Goal: Task Accomplishment & Management: Complete application form

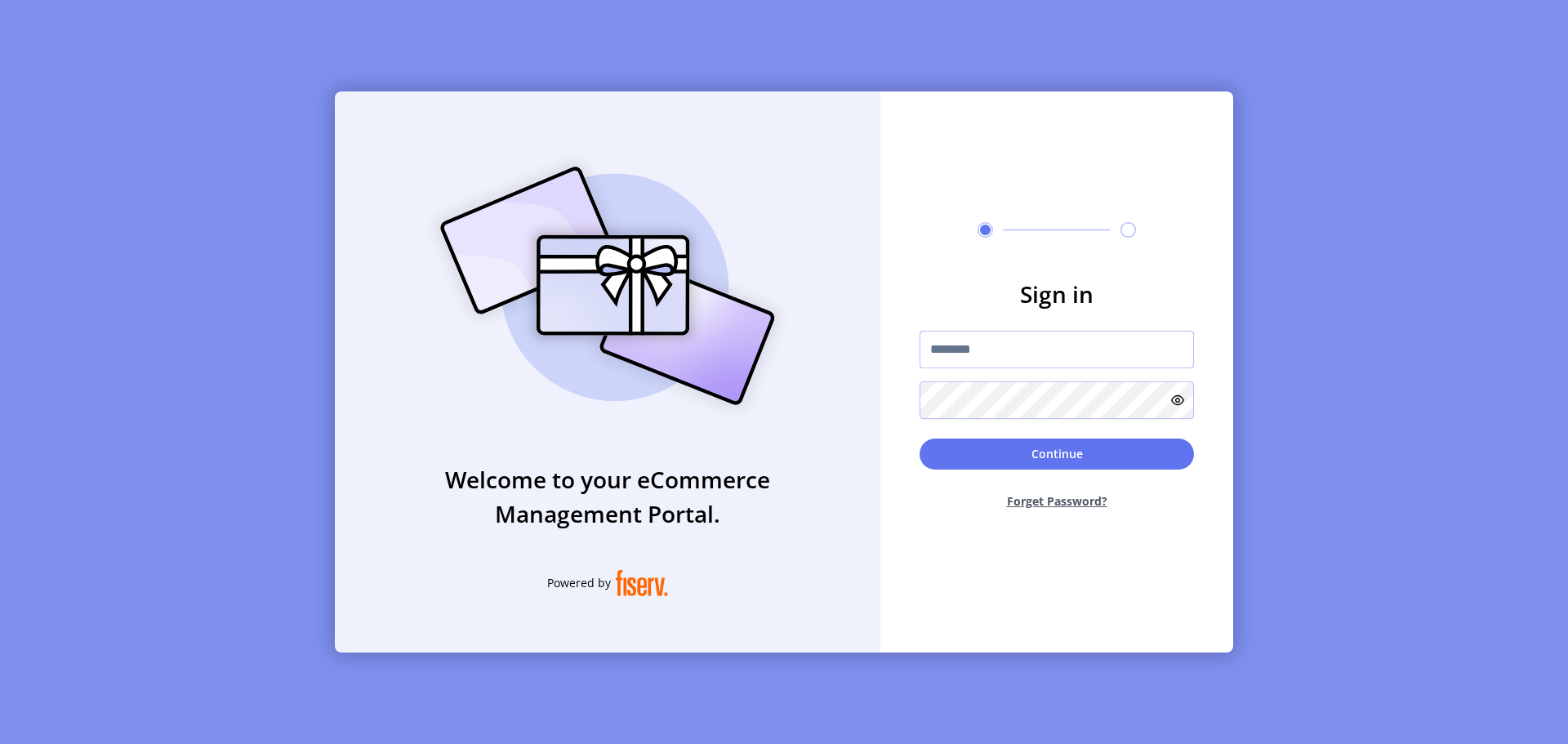
click at [975, 345] on input "text" at bounding box center [1056, 350] width 274 height 38
click at [936, 338] on input "text" at bounding box center [1056, 350] width 274 height 38
click at [896, 237] on div at bounding box center [1057, 230] width 353 height 15
click at [976, 344] on input "text" at bounding box center [1056, 350] width 274 height 38
type input "**********"
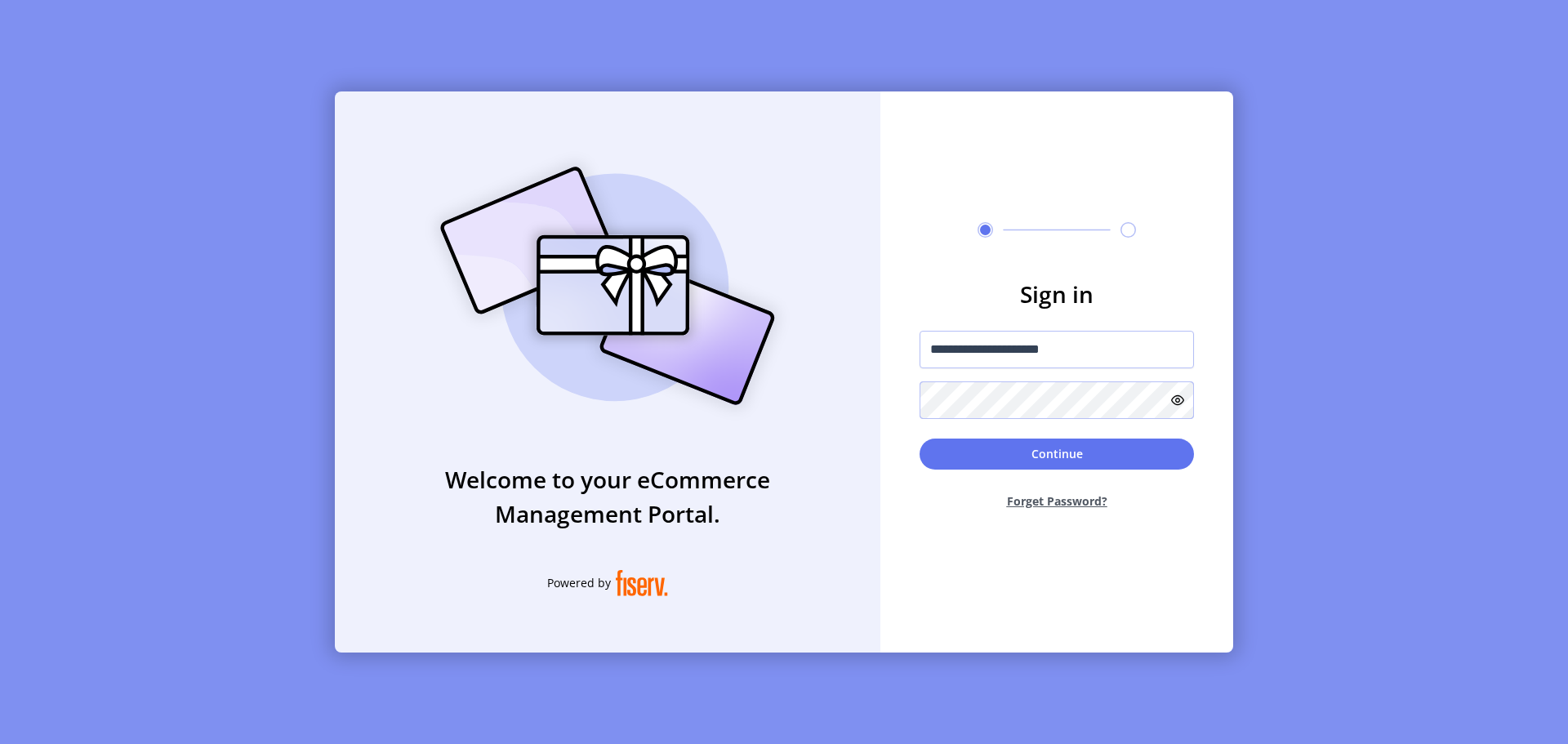
click at [919, 438] on button "Continue" at bounding box center [1056, 454] width 274 height 31
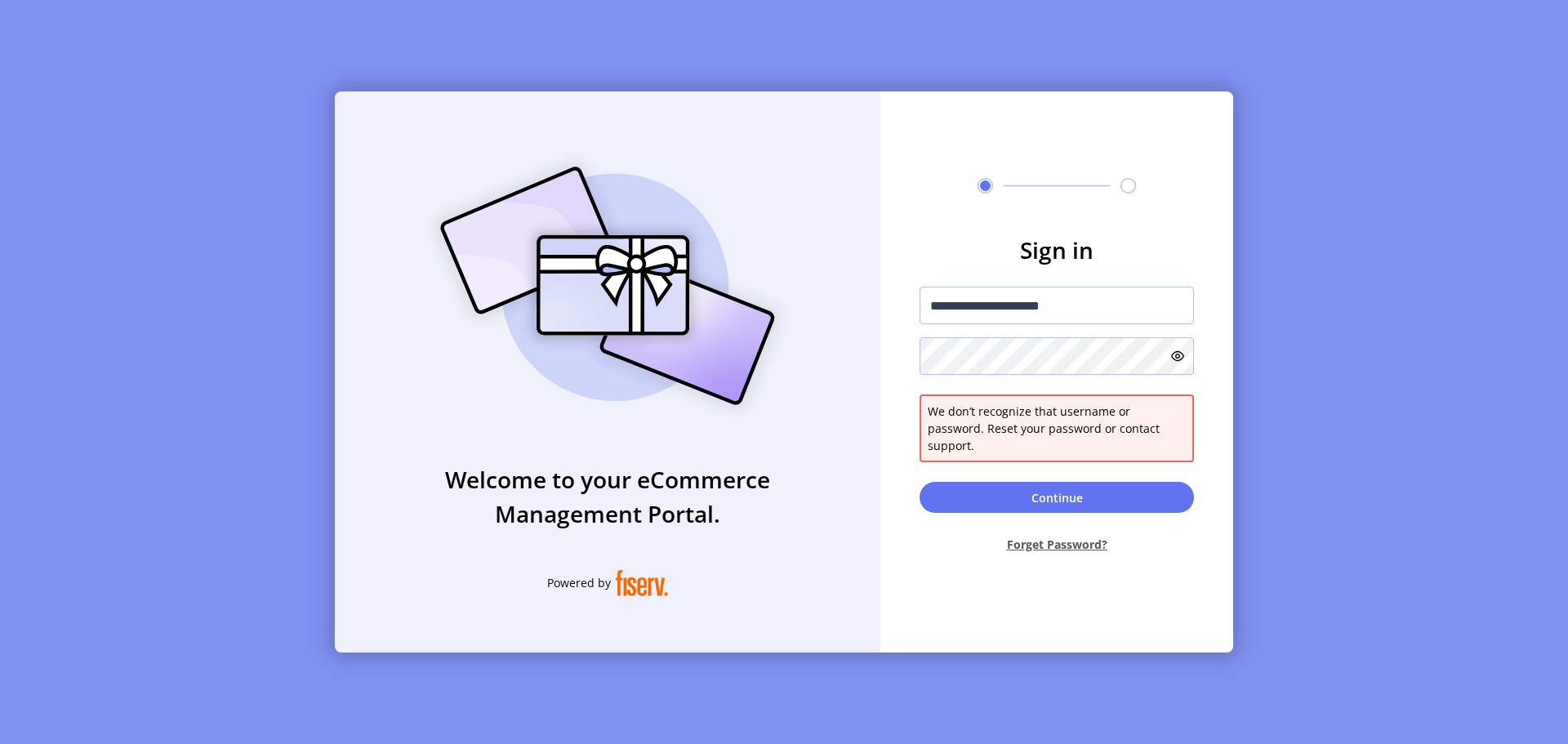
click at [1061, 533] on button "Forget Password?" at bounding box center [1056, 545] width 274 height 44
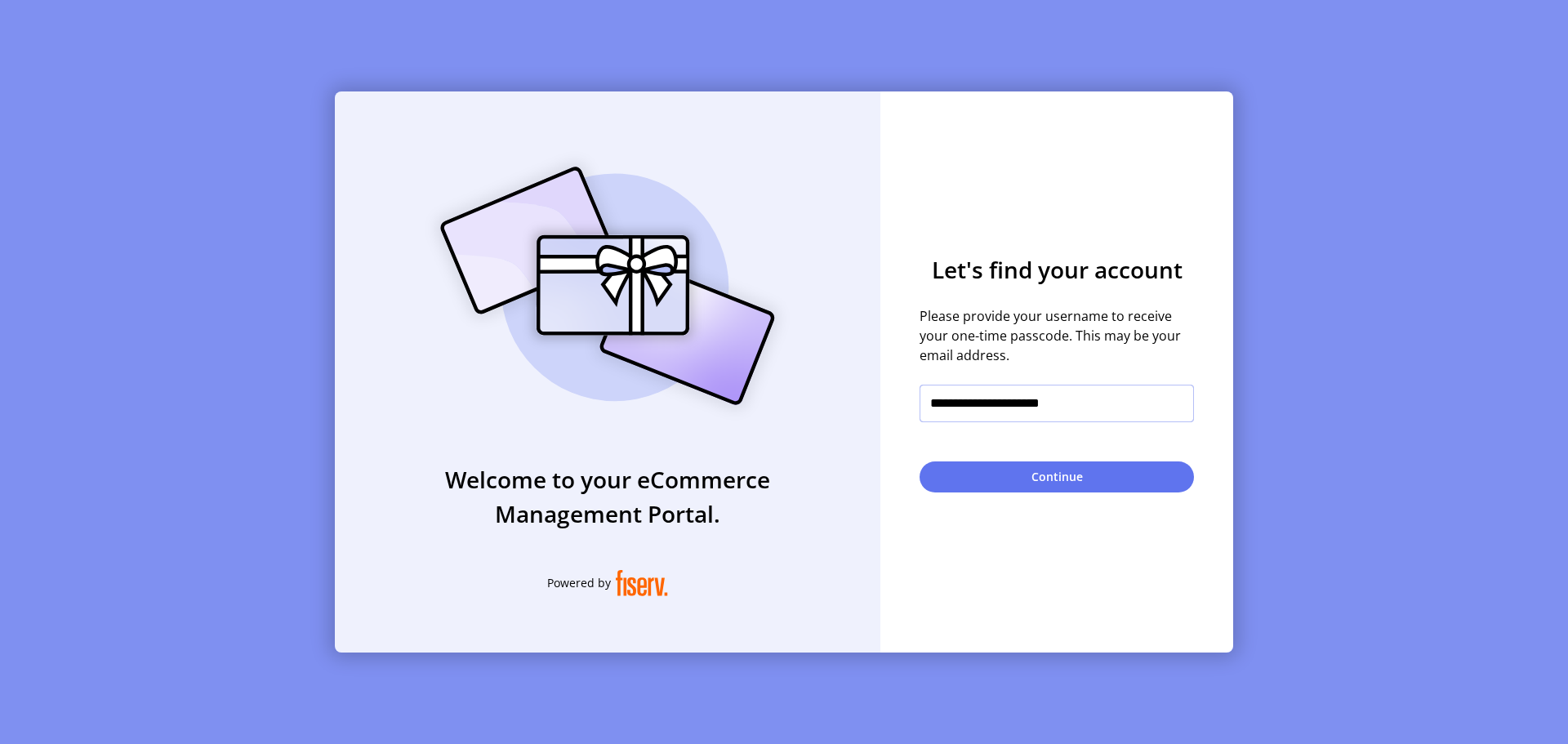
click at [963, 409] on input "**********" at bounding box center [1056, 403] width 274 height 38
click at [1081, 474] on button "Continue" at bounding box center [1056, 476] width 274 height 31
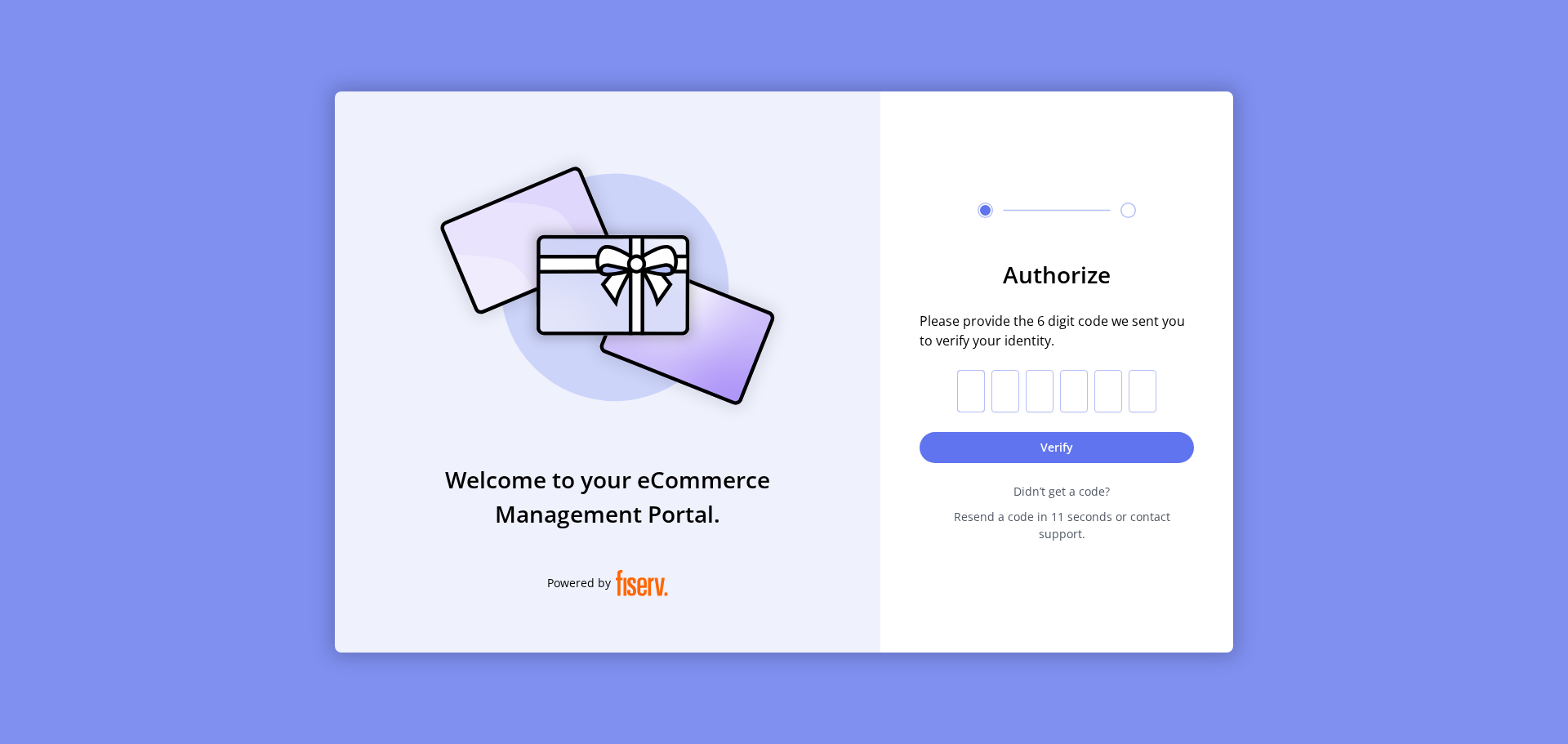
click at [965, 394] on input "text" at bounding box center [970, 391] width 28 height 43
type input "*"
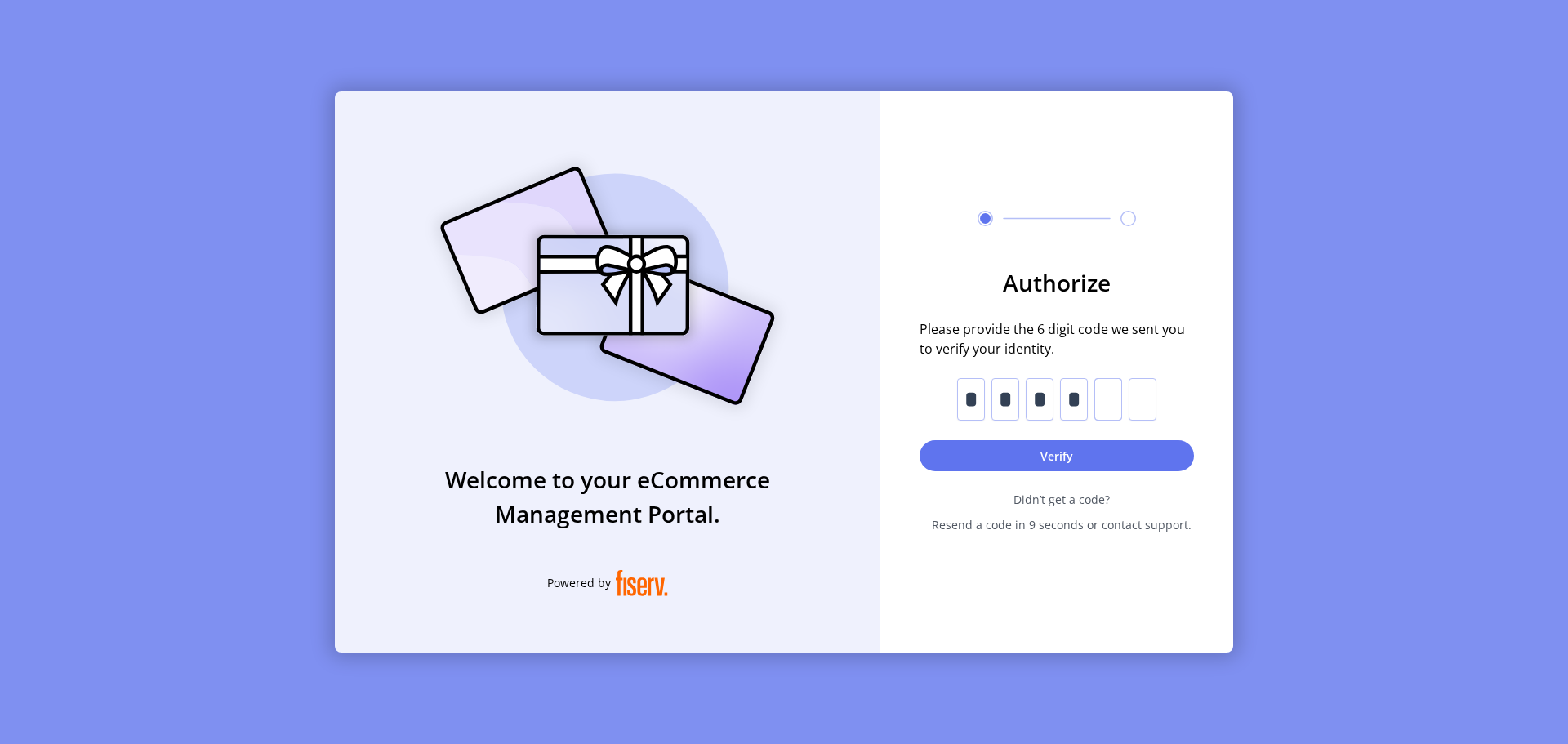
type input "*"
click at [1058, 458] on button "Verify" at bounding box center [1056, 456] width 274 height 31
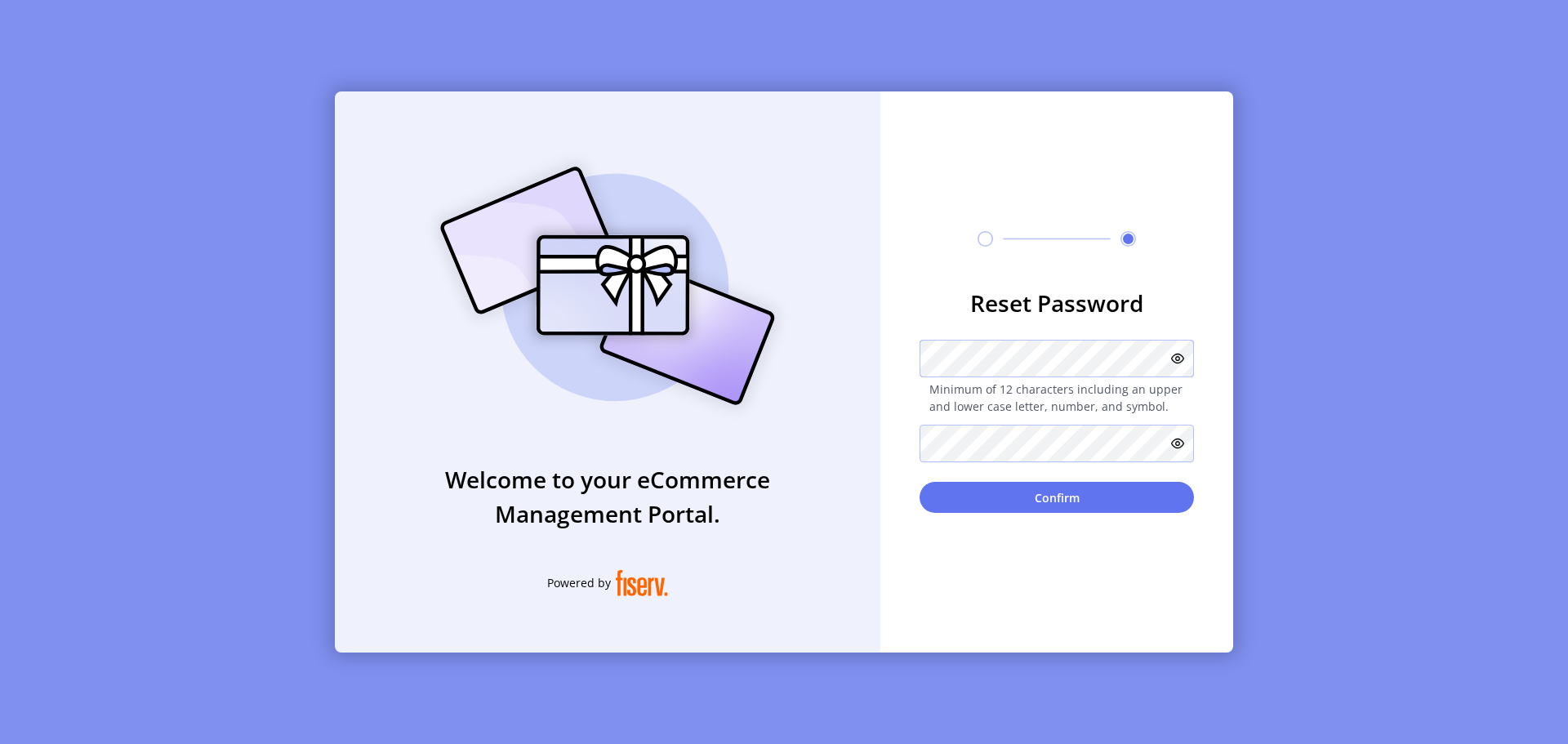
click at [894, 368] on form "**********" at bounding box center [1057, 399] width 353 height 227
click at [919, 482] on button "Confirm" at bounding box center [1056, 497] width 274 height 31
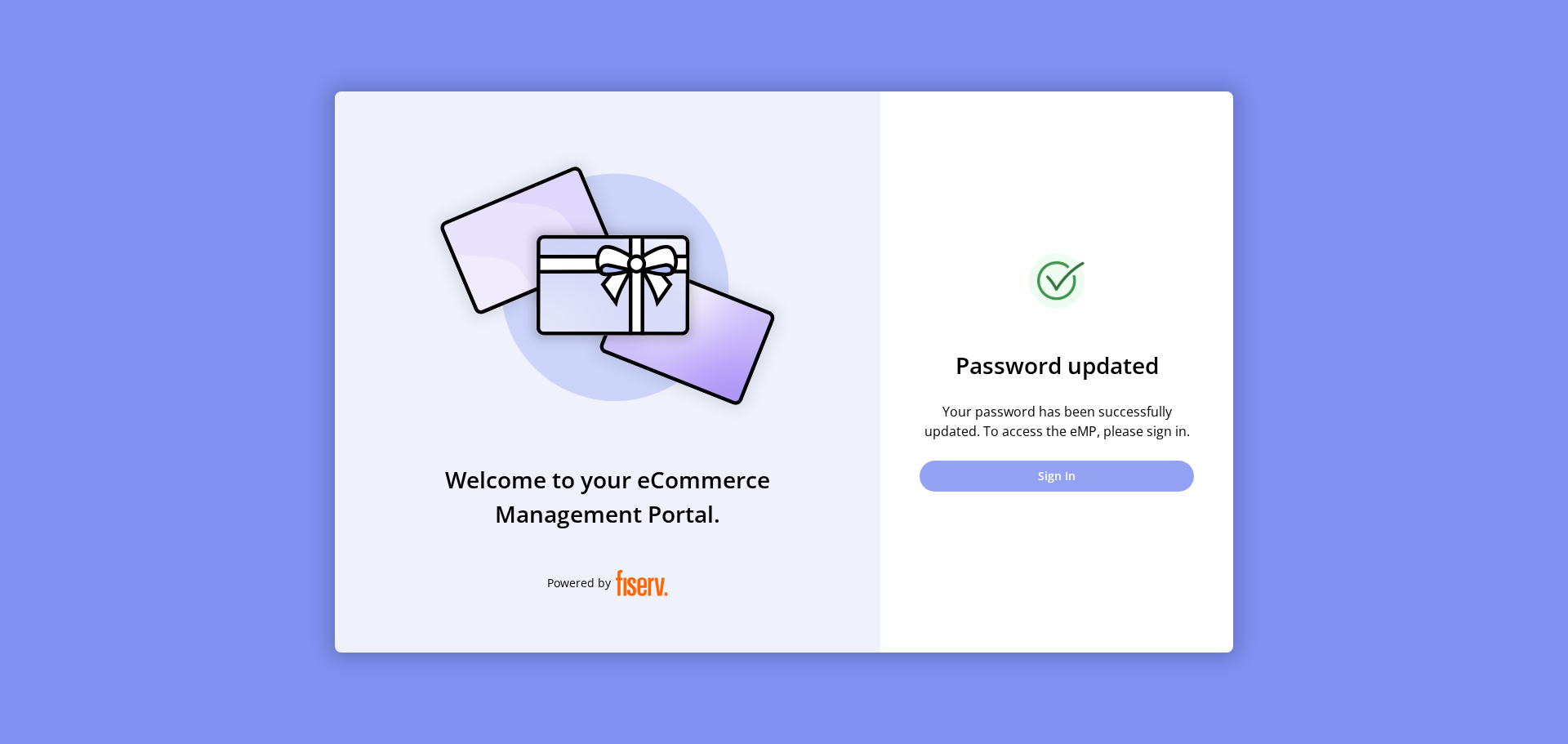
click at [1004, 466] on button "Sign In" at bounding box center [1056, 475] width 274 height 31
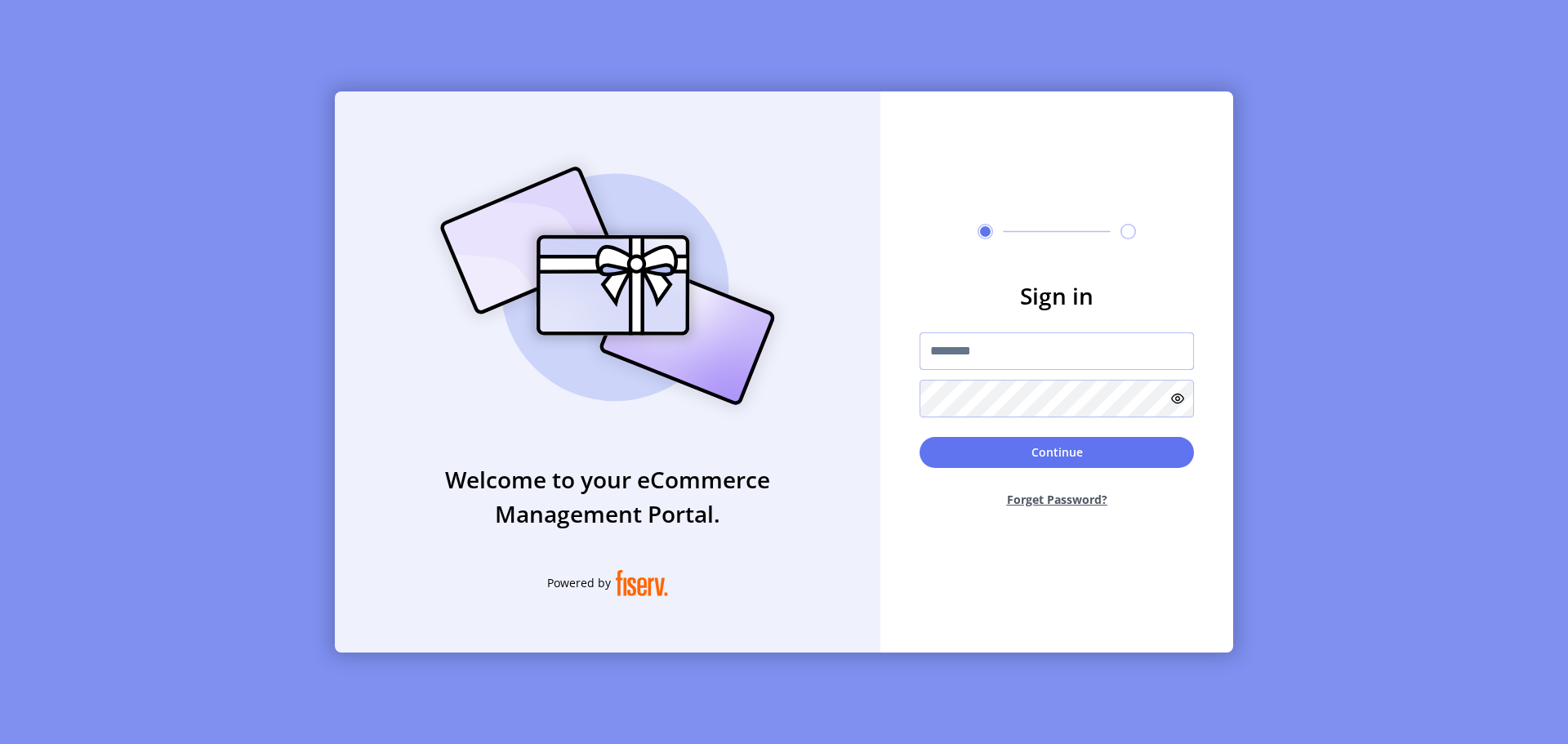
click at [962, 349] on input "text" at bounding box center [1056, 351] width 274 height 38
type input "**********"
click at [919, 438] on button "Continue" at bounding box center [1056, 454] width 274 height 31
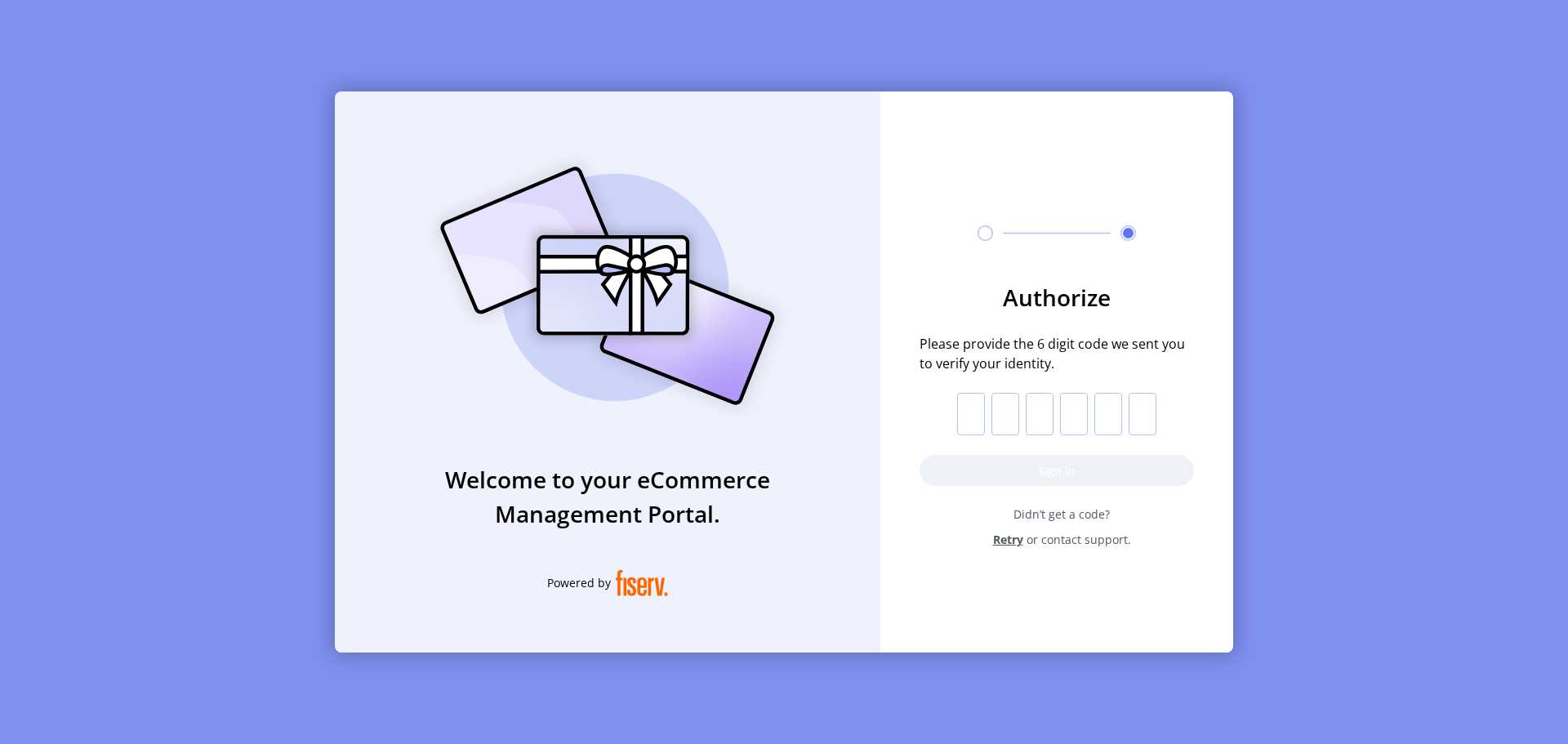
drag, startPoint x: 965, startPoint y: 402, endPoint x: 973, endPoint y: 401, distance: 8.1
click at [965, 402] on input "text" at bounding box center [970, 414] width 28 height 43
type input "*"
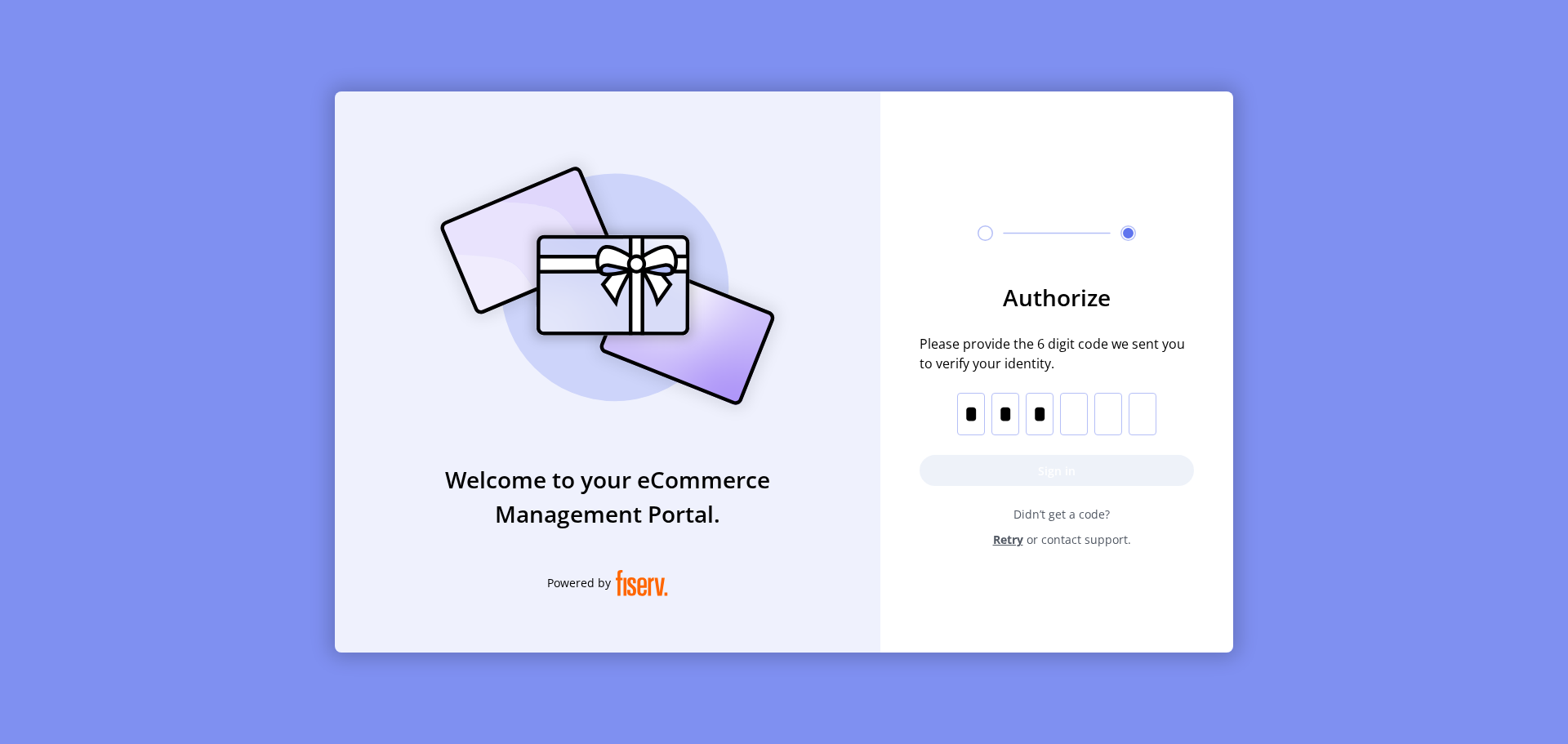
type input "*"
click at [1037, 472] on button "Sign in" at bounding box center [1056, 470] width 274 height 31
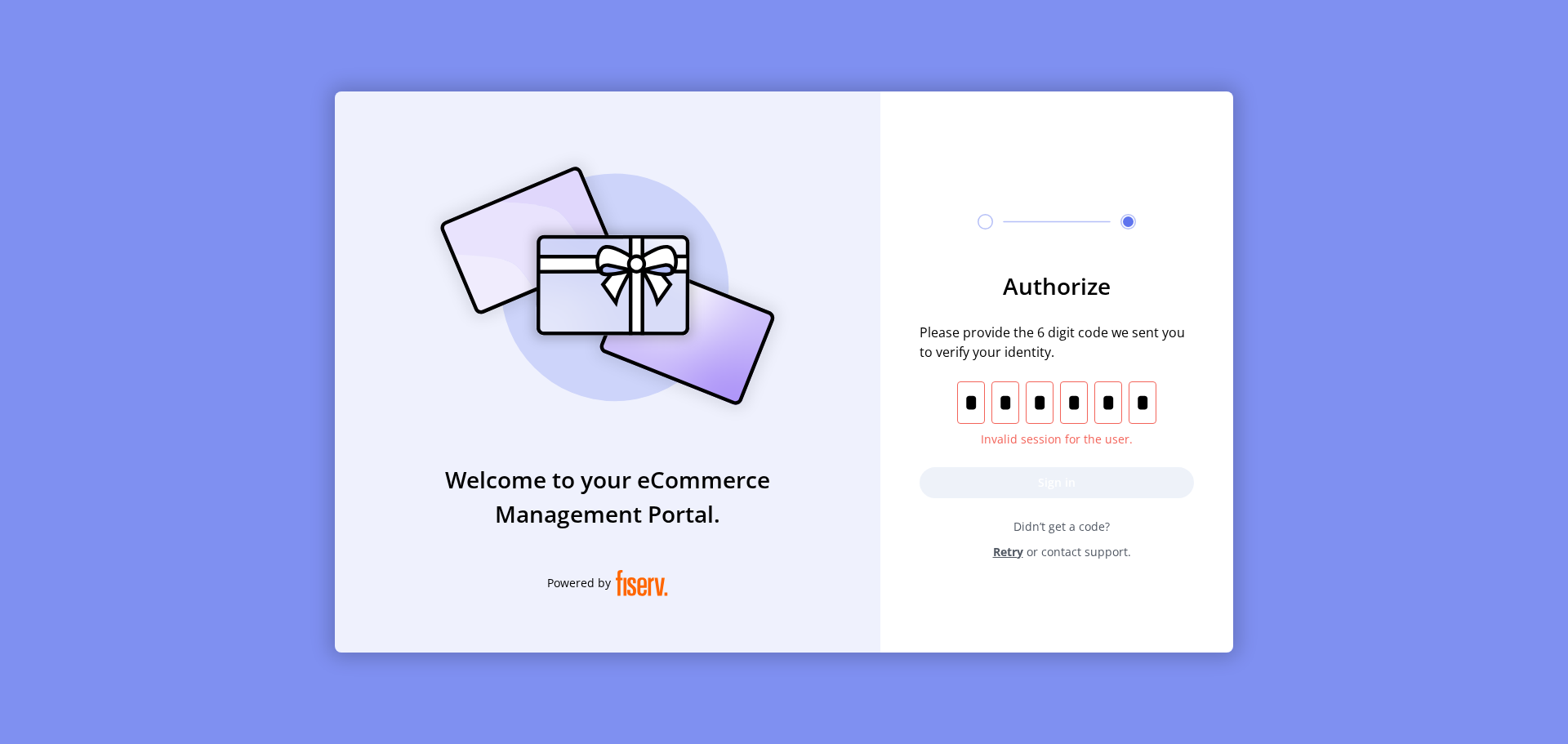
click at [1024, 442] on span "Invalid session for the user." at bounding box center [1056, 439] width 265 height 17
click at [1006, 550] on span "Retry" at bounding box center [1008, 551] width 30 height 17
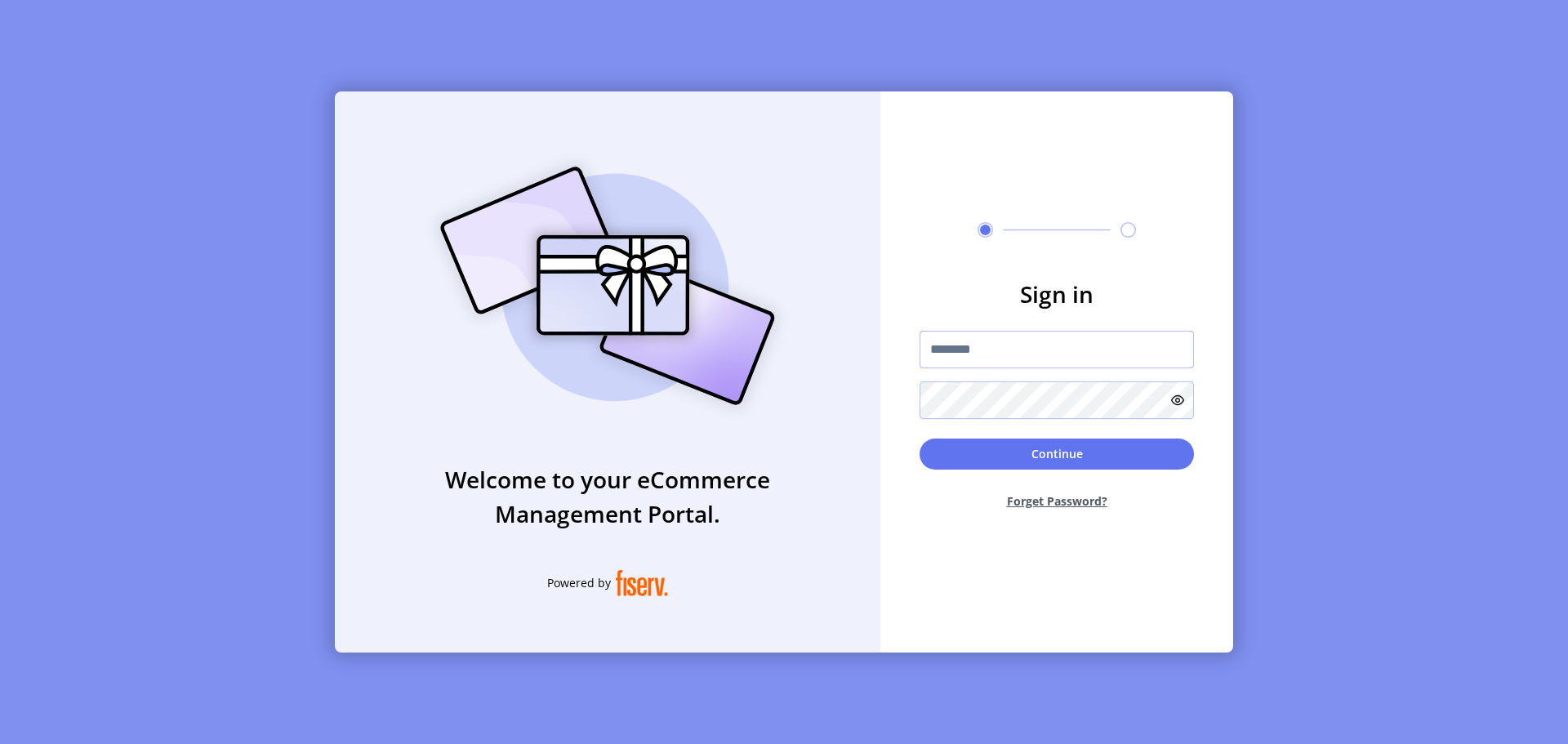
click at [967, 365] on input "text" at bounding box center [1056, 350] width 274 height 38
type input "**********"
click at [919, 438] on button "Continue" at bounding box center [1056, 454] width 274 height 31
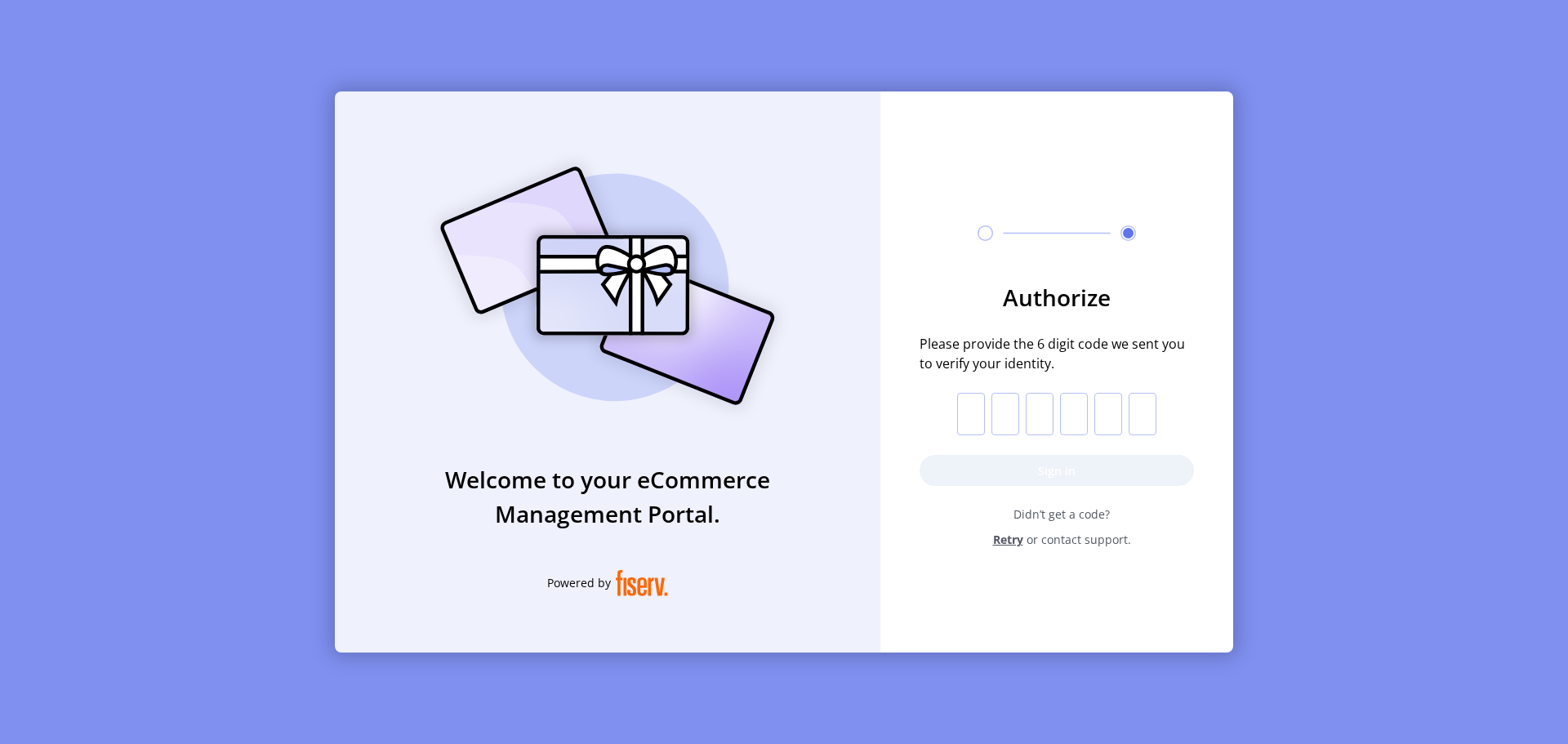
click at [965, 423] on input "text" at bounding box center [970, 414] width 28 height 43
type input "*"
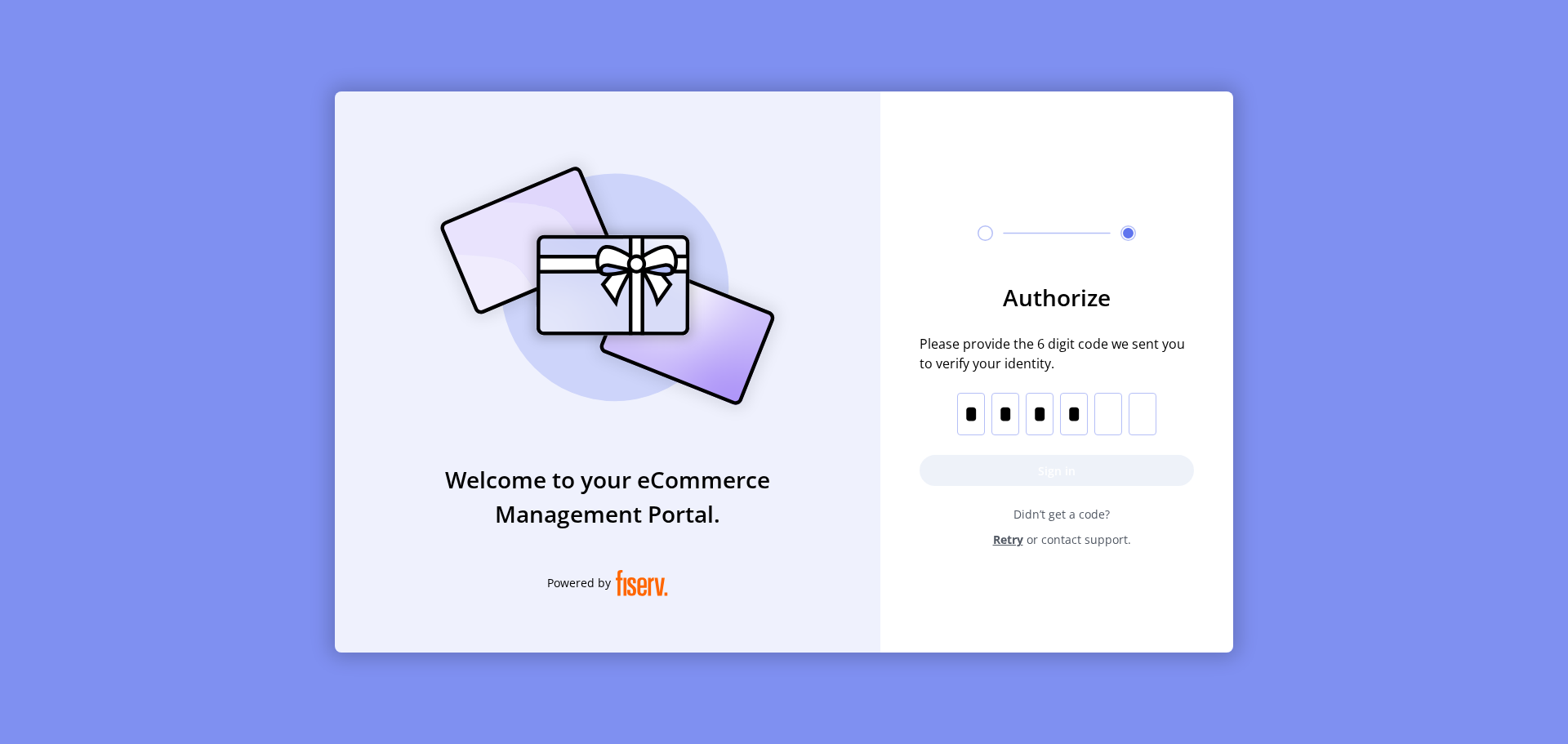
type input "*"
click at [1070, 472] on button "Sign in" at bounding box center [1056, 470] width 274 height 31
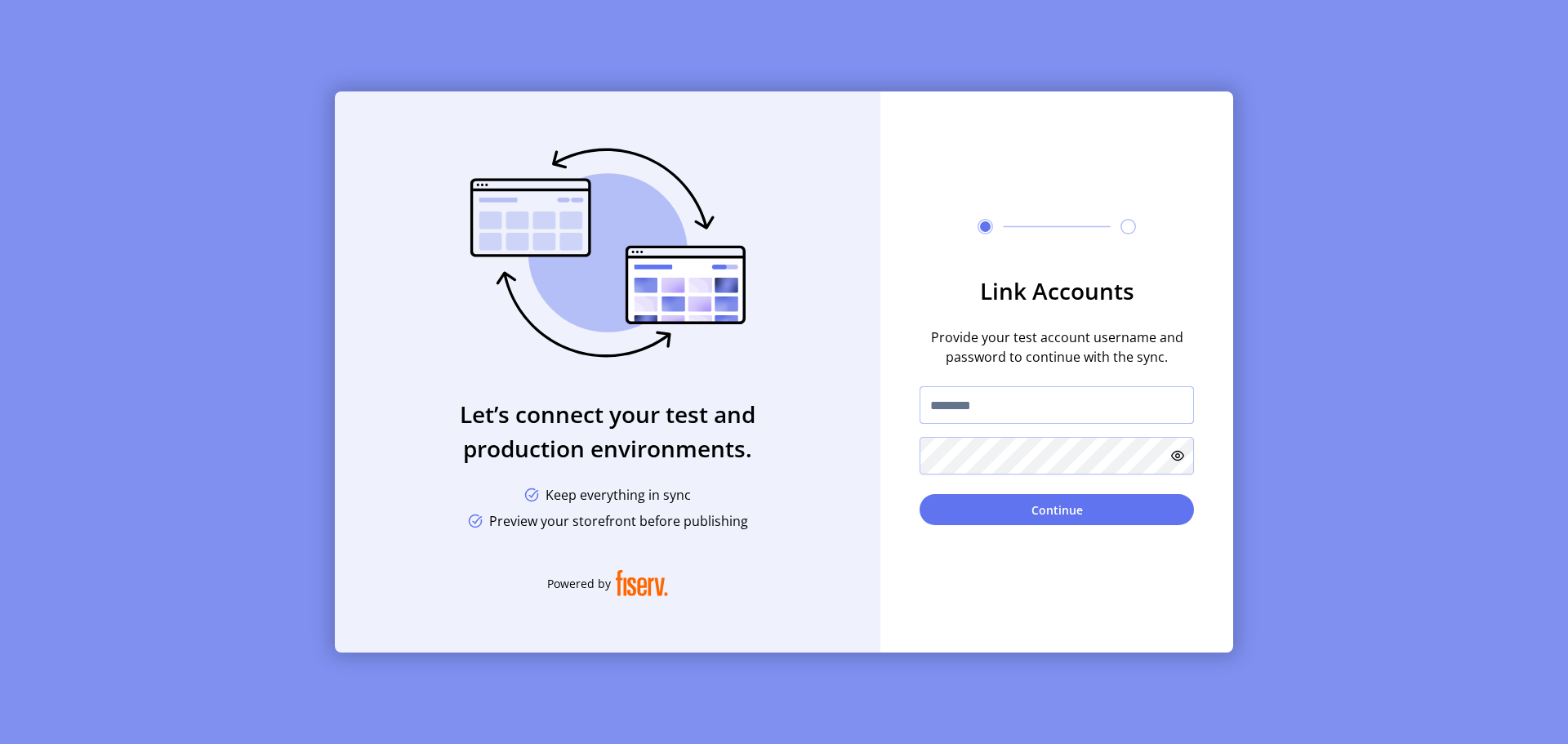
click at [963, 408] on input "text" at bounding box center [1056, 405] width 274 height 38
click at [1351, 277] on div "Let’s connect your test and production environments. Keep everything in sync Pr…" at bounding box center [784, 372] width 1568 height 744
drag, startPoint x: 938, startPoint y: 340, endPoint x: 1175, endPoint y: 356, distance: 237.5
click at [1175, 356] on span "Provide your test account username and password to continue with the sync." at bounding box center [1056, 346] width 274 height 39
click at [1087, 353] on span "Provide your test account username and password to continue with the sync." at bounding box center [1056, 346] width 274 height 39
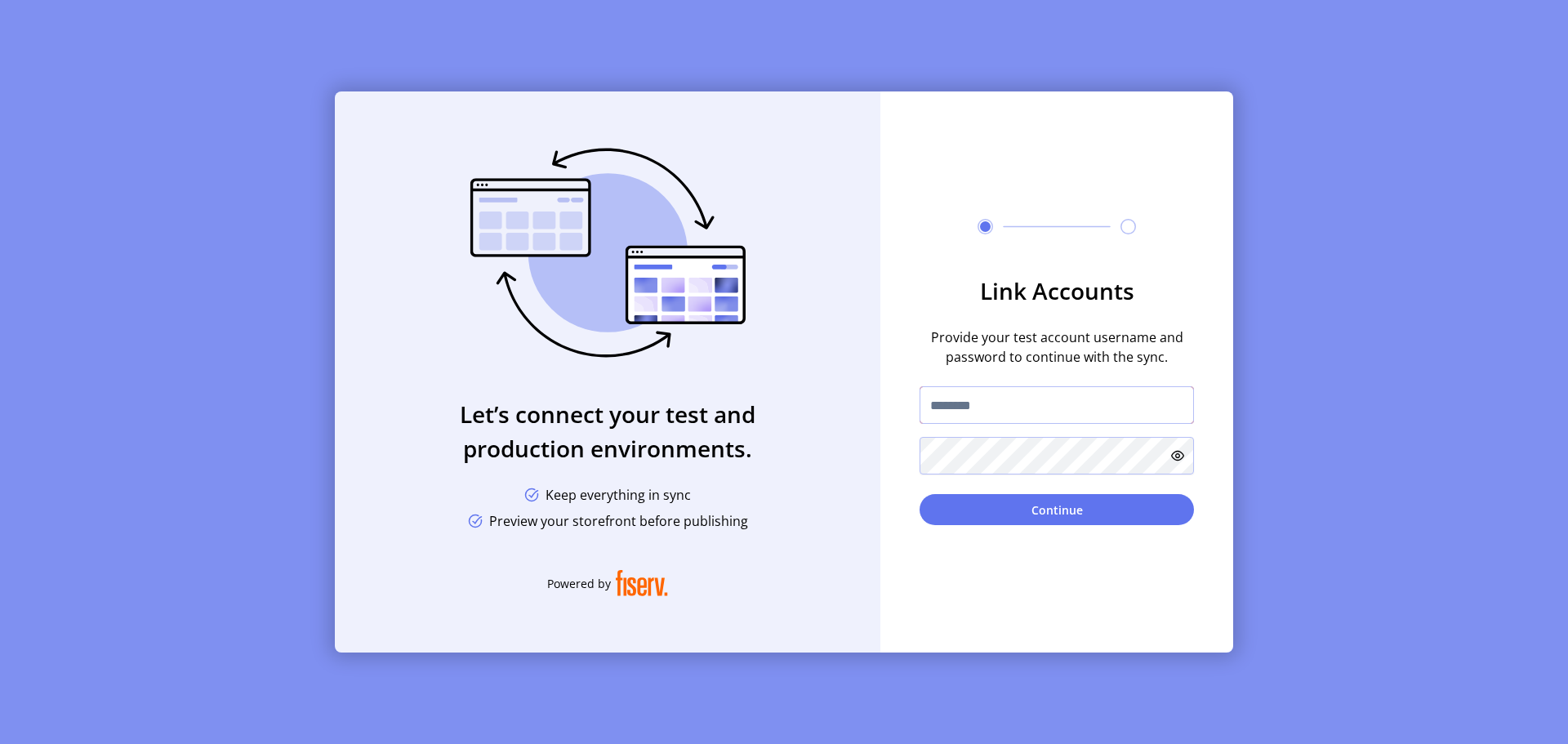
click at [998, 402] on input "text" at bounding box center [1056, 405] width 274 height 38
type input "**********"
click at [919, 494] on button "Continue" at bounding box center [1056, 510] width 274 height 31
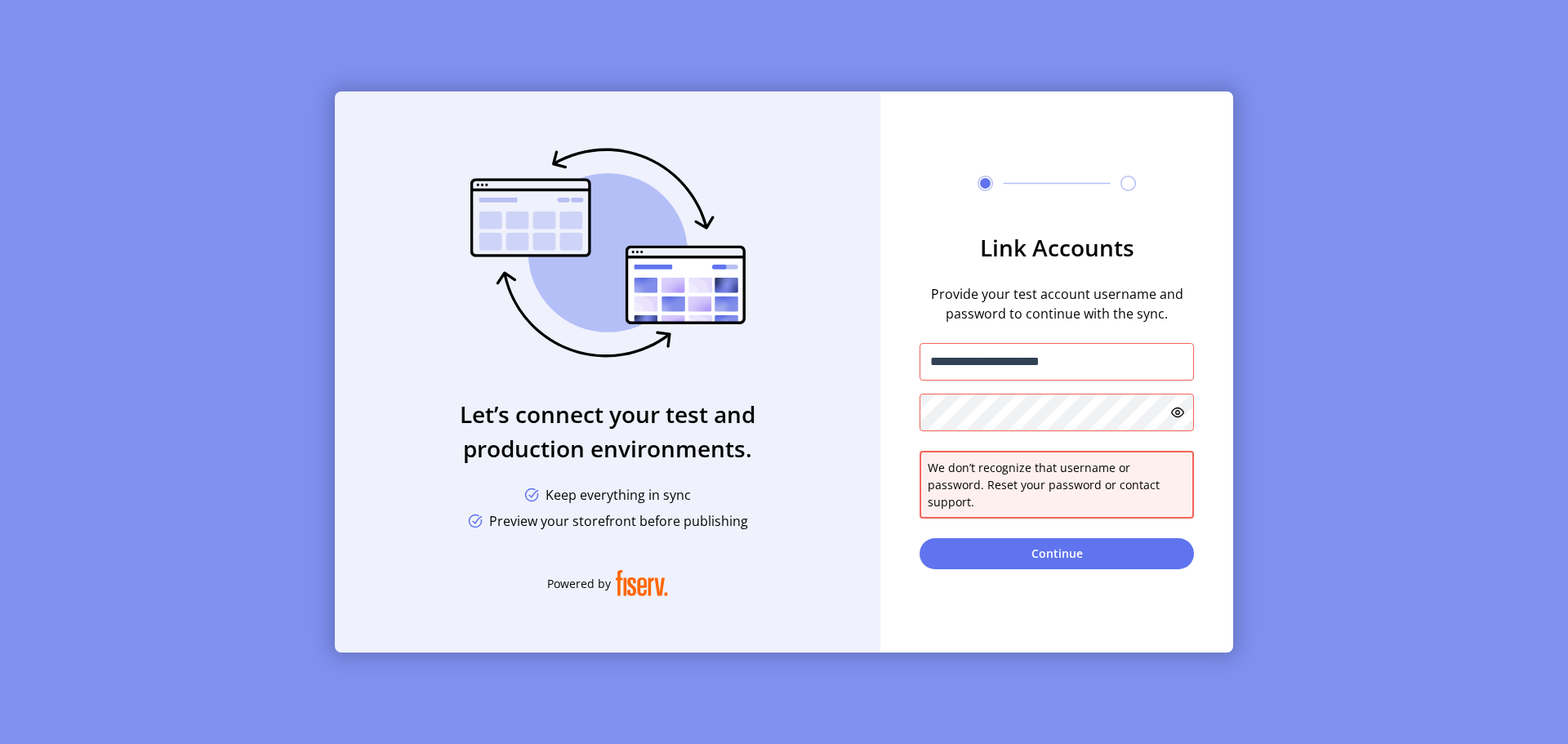
click at [958, 229] on div "**********" at bounding box center [1057, 371] width 353 height 561
click at [952, 230] on div "**********" at bounding box center [1057, 371] width 353 height 561
click at [701, 531] on div "Let’s connect your test and production environments. Keep everything in sync Pr…" at bounding box center [607, 371] width 545 height 561
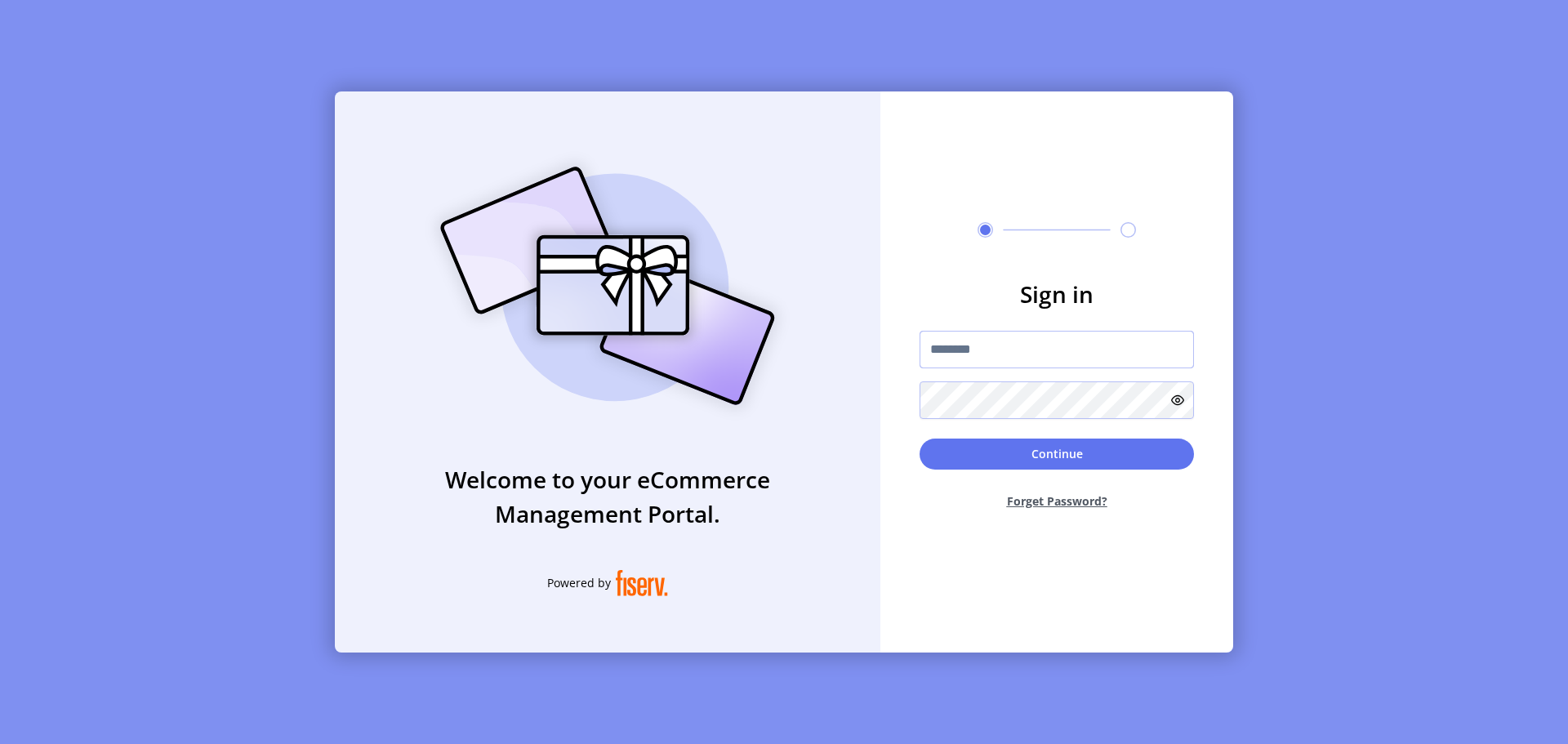
click at [1003, 356] on input "text" at bounding box center [1056, 350] width 274 height 38
click at [1005, 353] on input "text" at bounding box center [1056, 350] width 274 height 38
type input "**********"
click at [919, 438] on button "Continue" at bounding box center [1056, 454] width 274 height 31
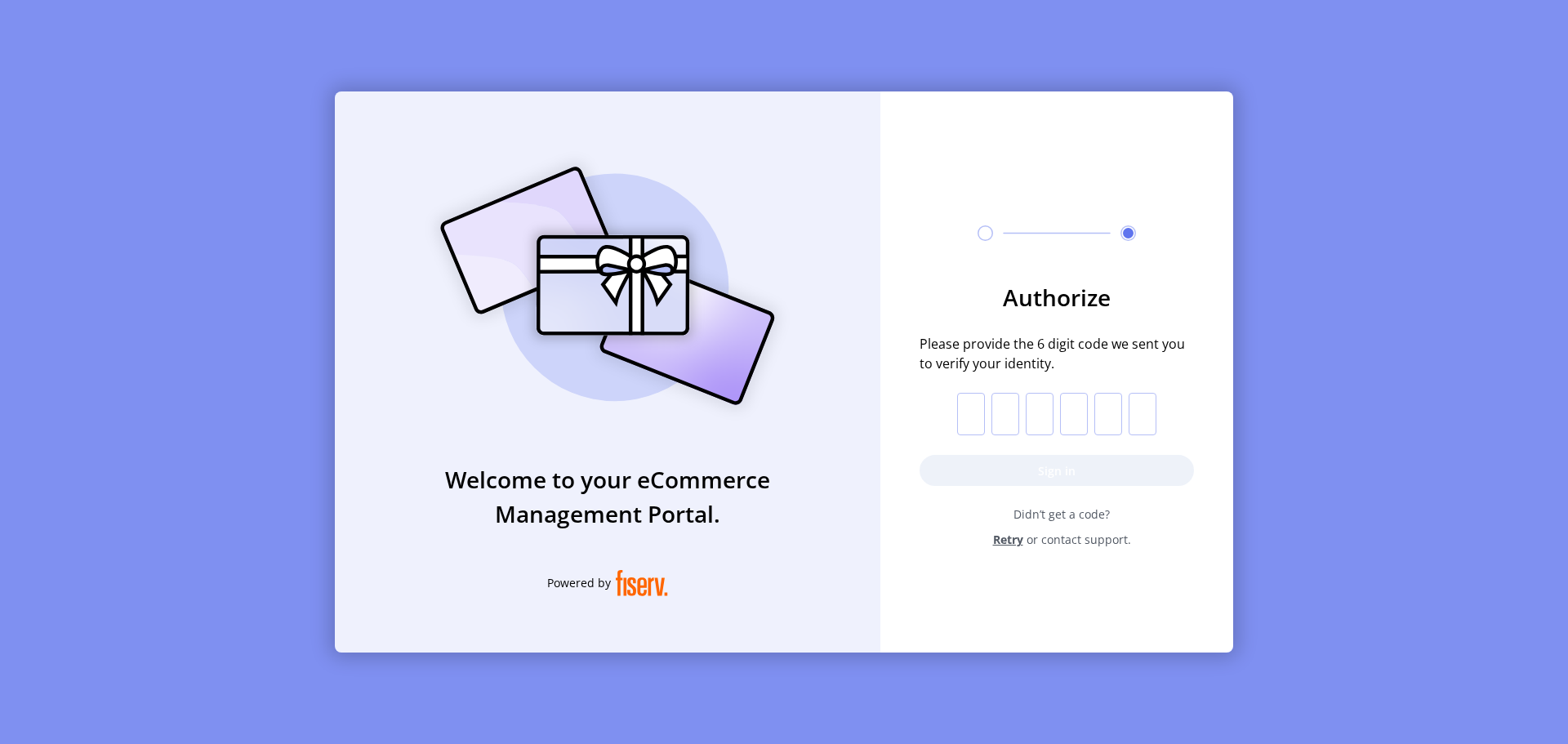
drag, startPoint x: 958, startPoint y: 415, endPoint x: 970, endPoint y: 415, distance: 12.0
click at [958, 415] on input "text" at bounding box center [970, 414] width 28 height 43
type input "*"
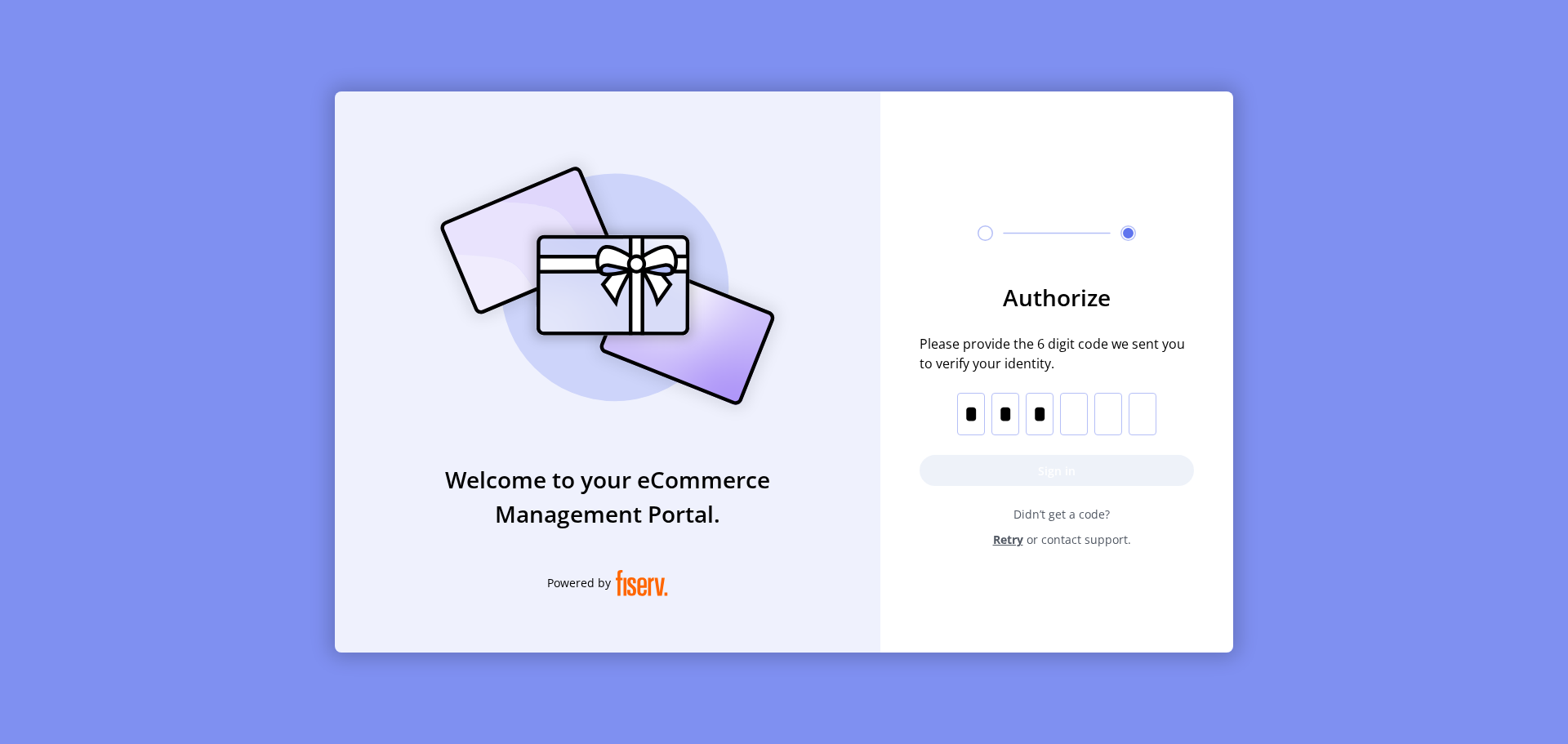
type input "*"
click at [1099, 474] on button "Sign in" at bounding box center [1056, 470] width 274 height 31
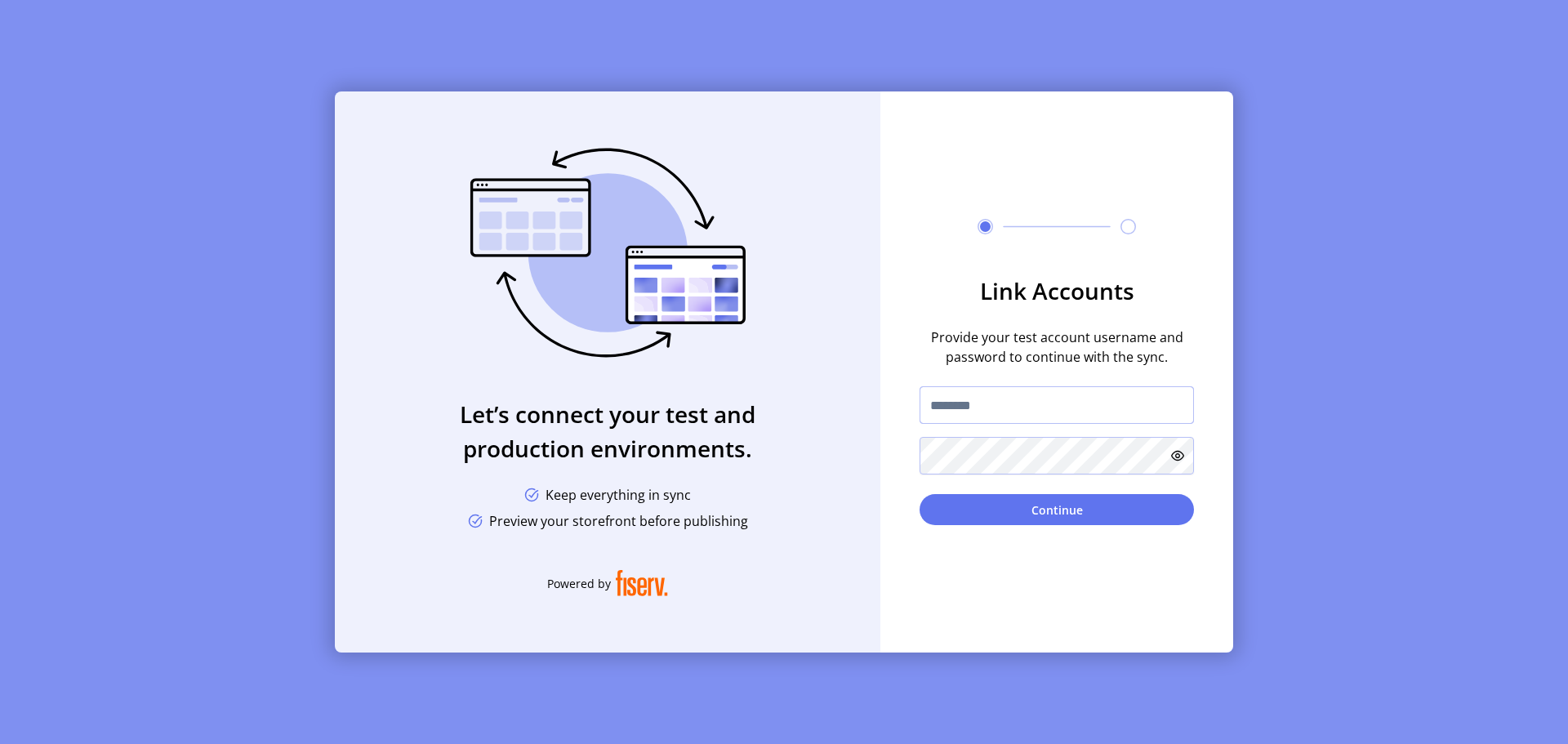
click at [1016, 408] on input "text" at bounding box center [1056, 405] width 274 height 38
type input "**********"
click at [919, 494] on button "Continue" at bounding box center [1056, 510] width 274 height 31
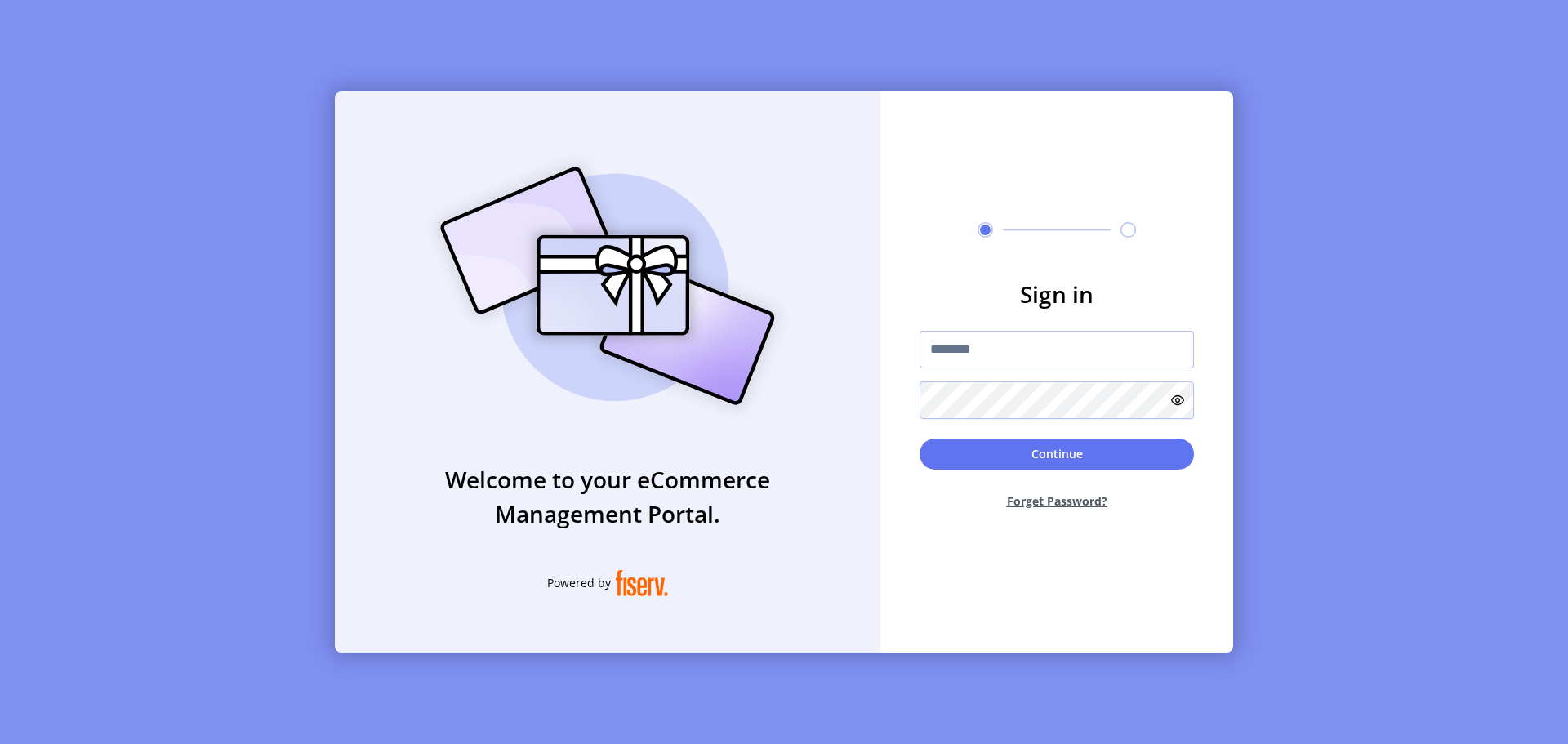
click at [973, 353] on input "text" at bounding box center [1056, 350] width 274 height 38
type input "**********"
click at [932, 569] on div "**********" at bounding box center [1057, 371] width 353 height 561
click at [1042, 502] on button "Forget Password?" at bounding box center [1056, 501] width 274 height 44
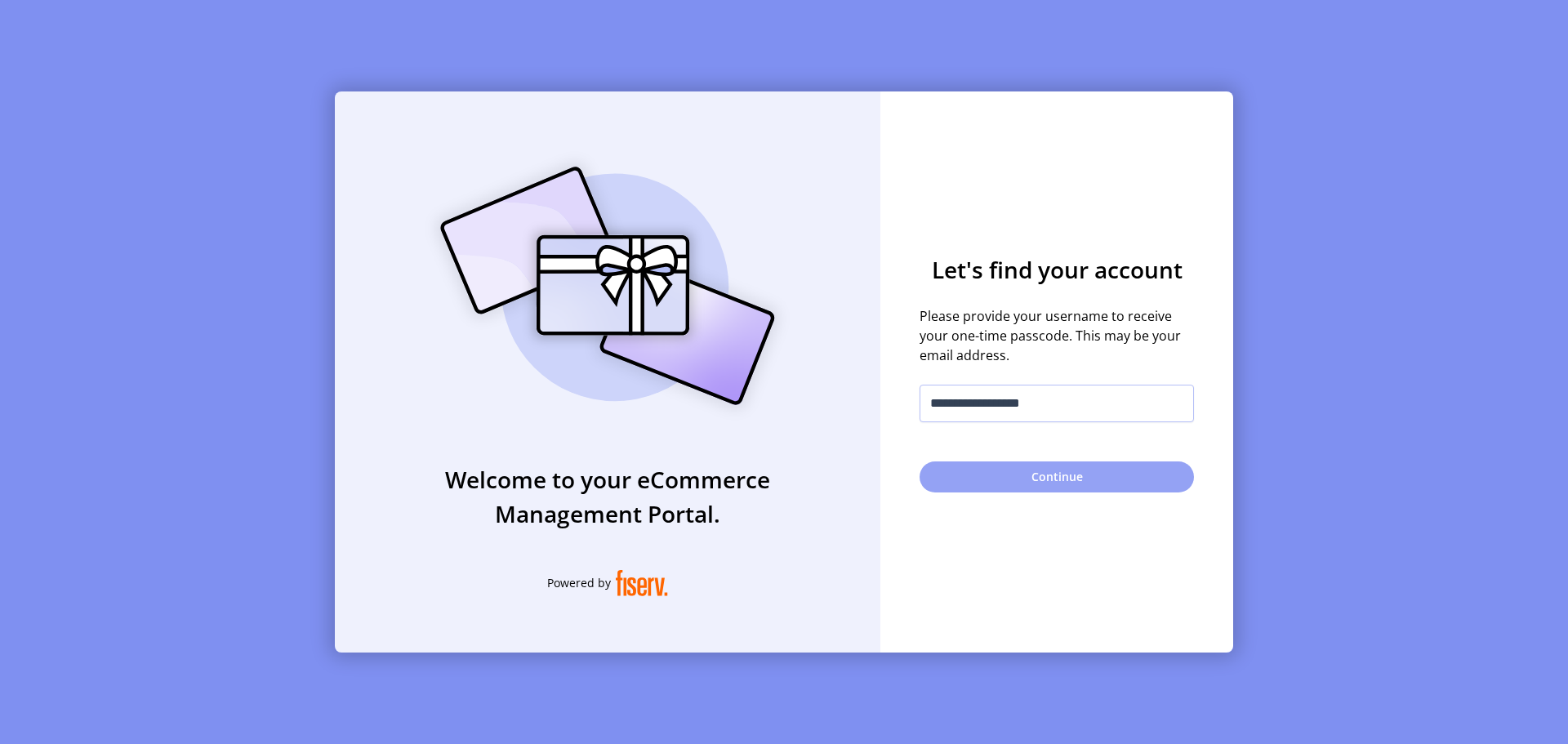
click at [1041, 479] on button "Continue" at bounding box center [1056, 476] width 274 height 31
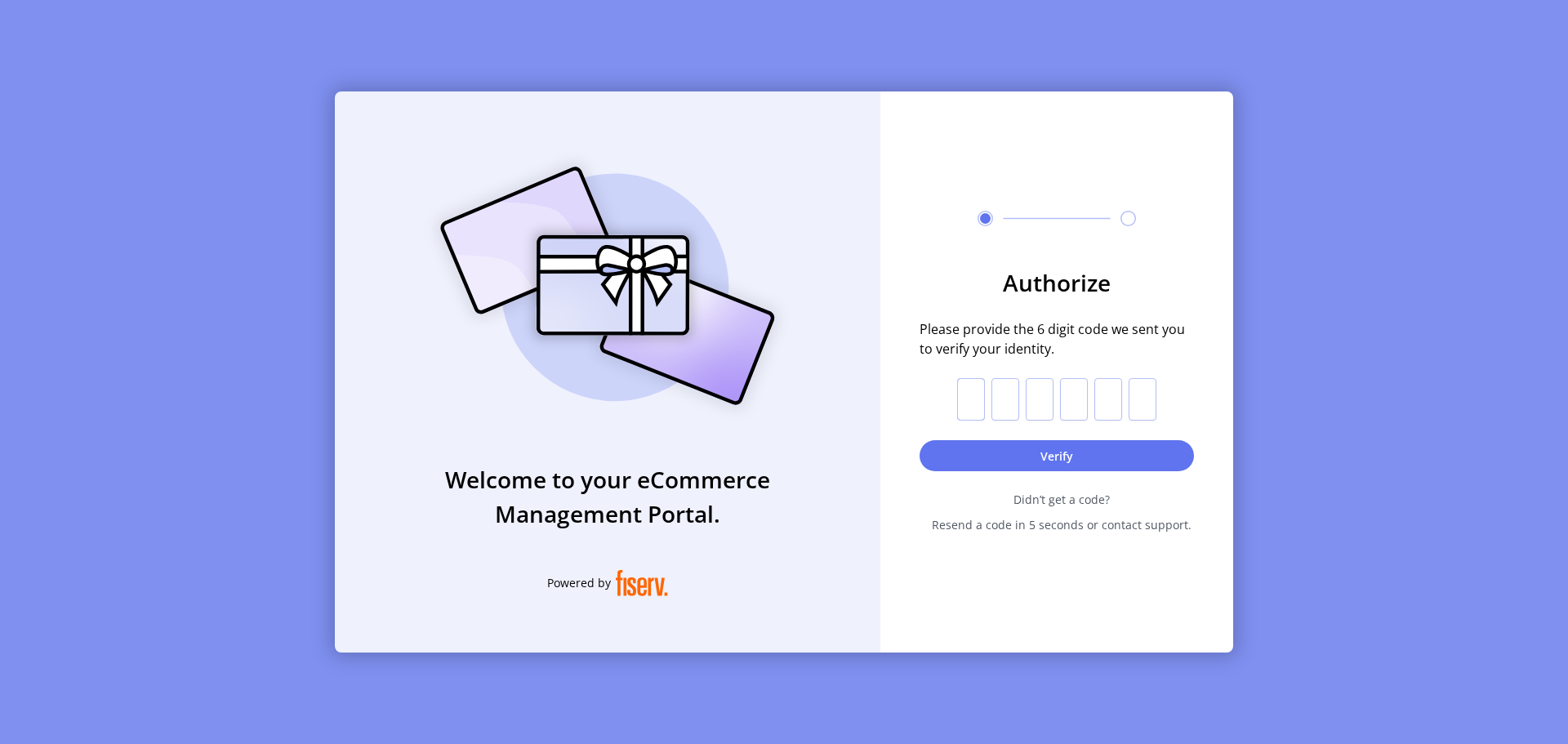
click at [970, 397] on input "text" at bounding box center [970, 400] width 28 height 43
type input "*"
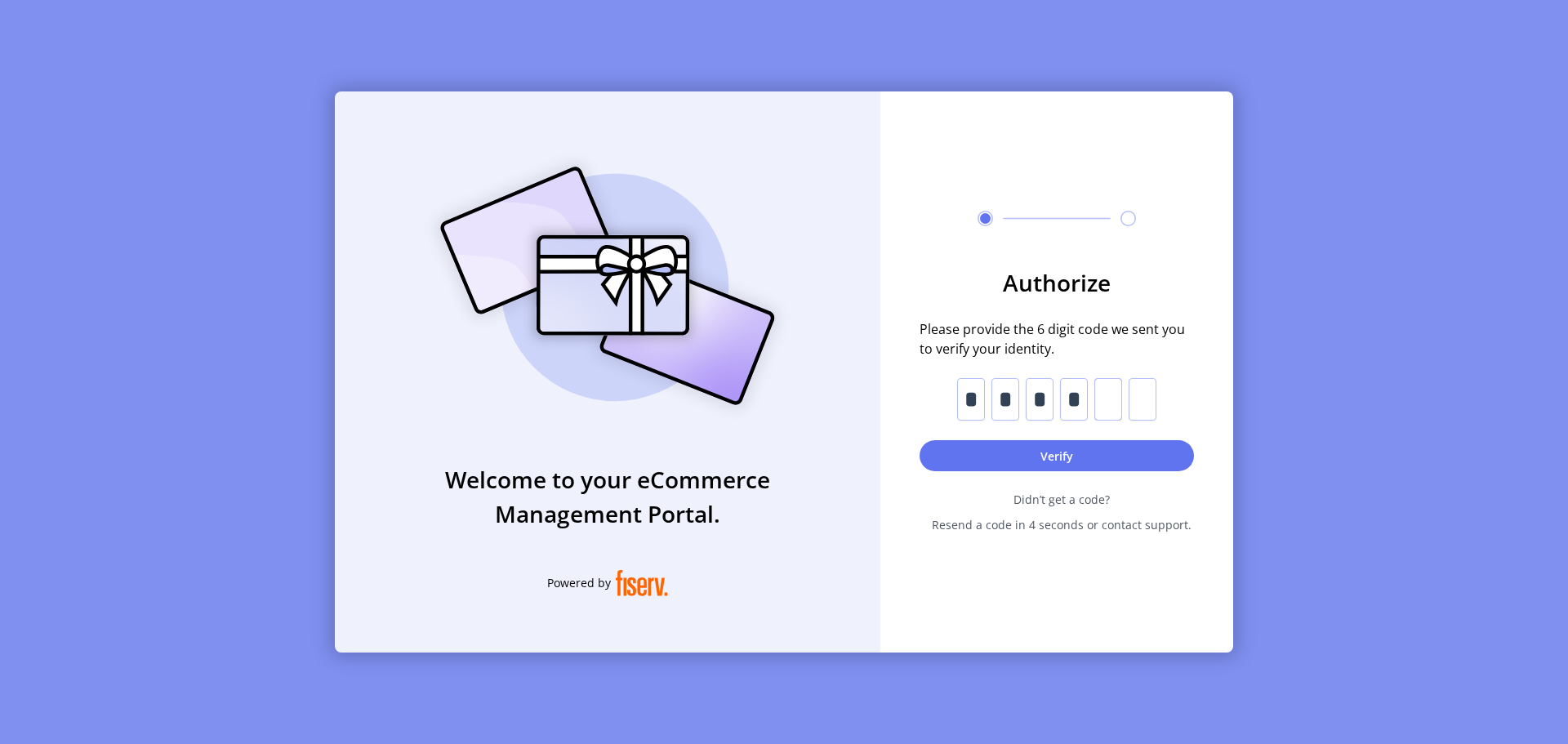
type input "*"
click at [1038, 454] on button "Verify" at bounding box center [1056, 456] width 274 height 31
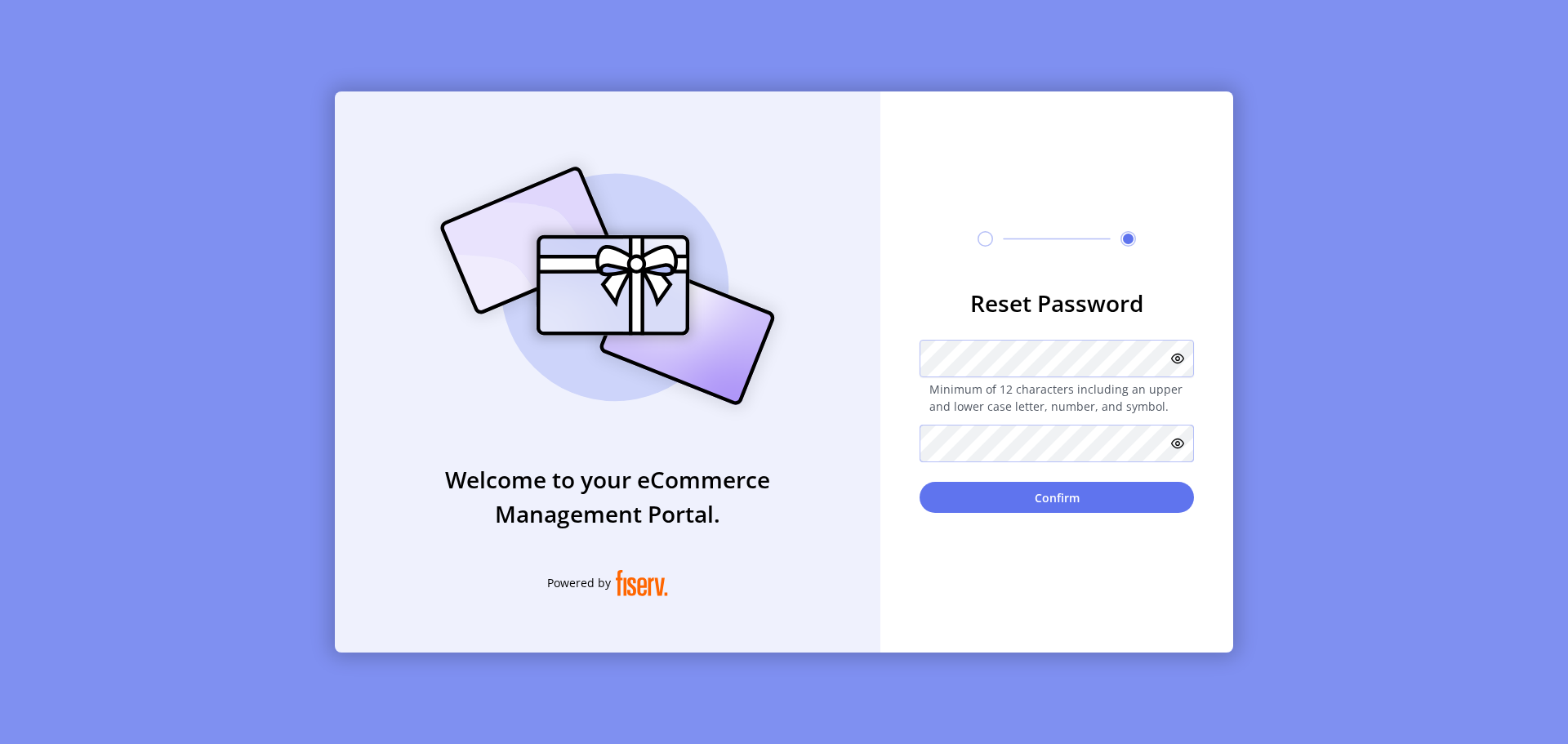
click at [919, 482] on button "Confirm" at bounding box center [1056, 497] width 274 height 31
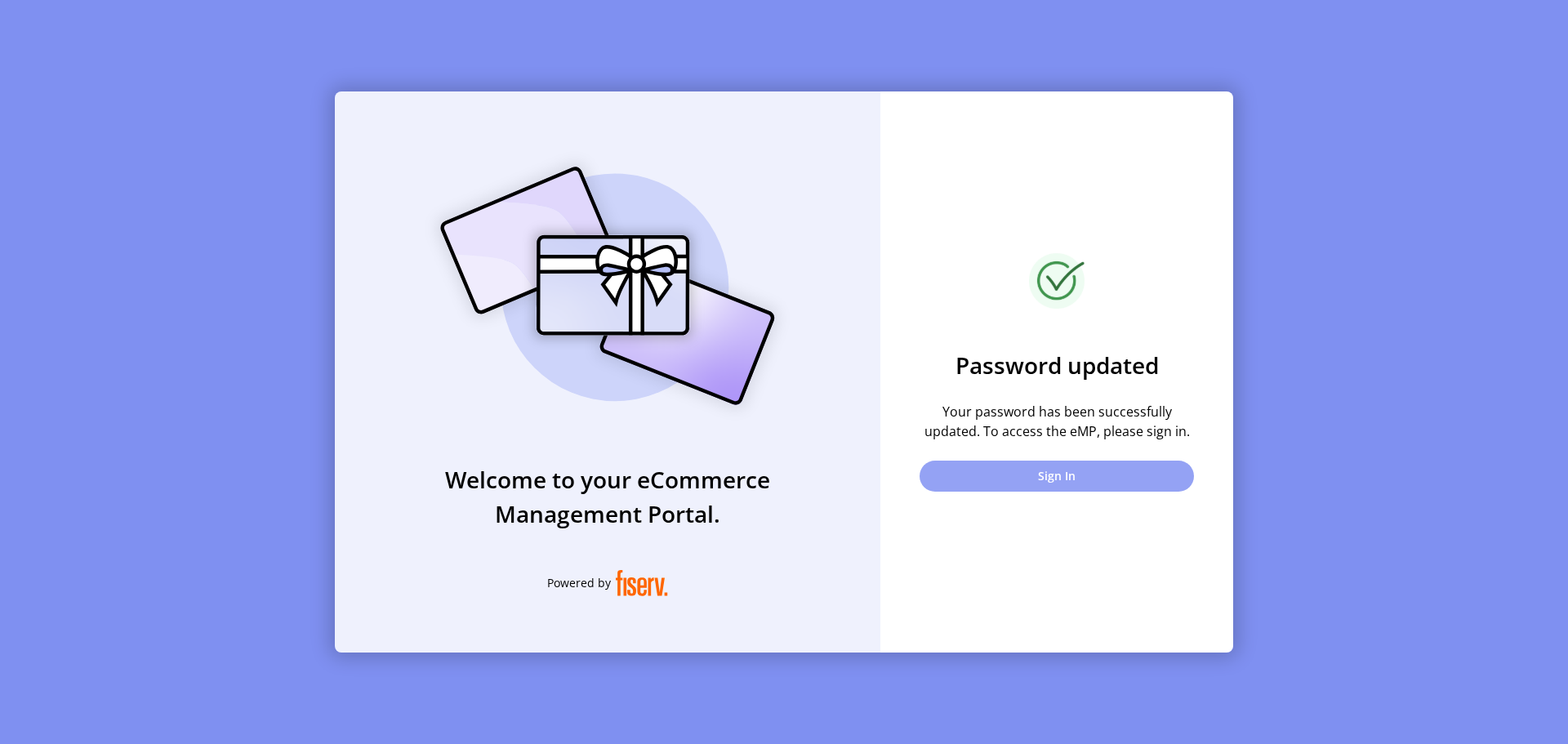
click at [1040, 482] on button "Sign In" at bounding box center [1056, 475] width 274 height 31
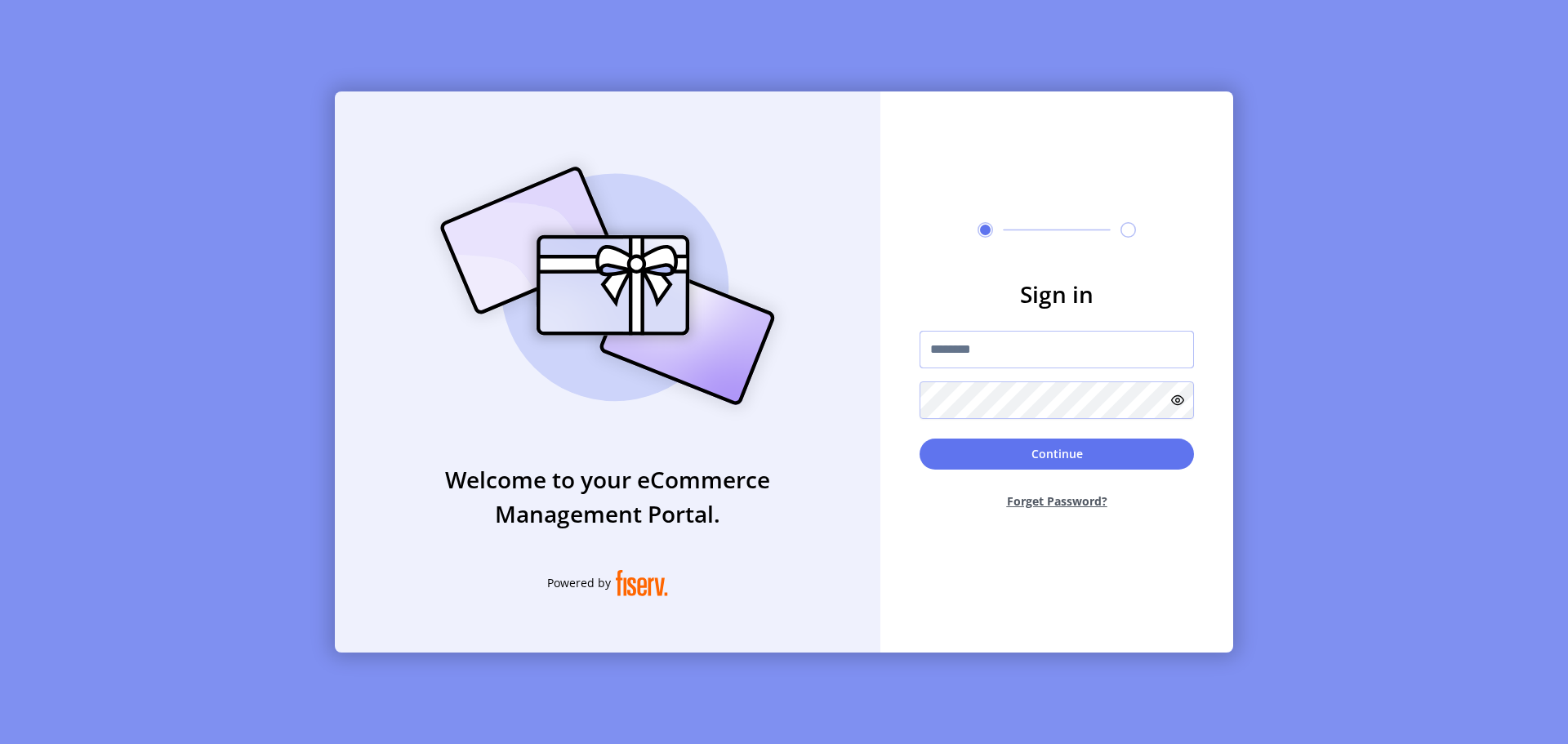
click at [976, 354] on input "text" at bounding box center [1056, 350] width 274 height 38
type input "**********"
click at [919, 438] on button "Continue" at bounding box center [1056, 454] width 274 height 31
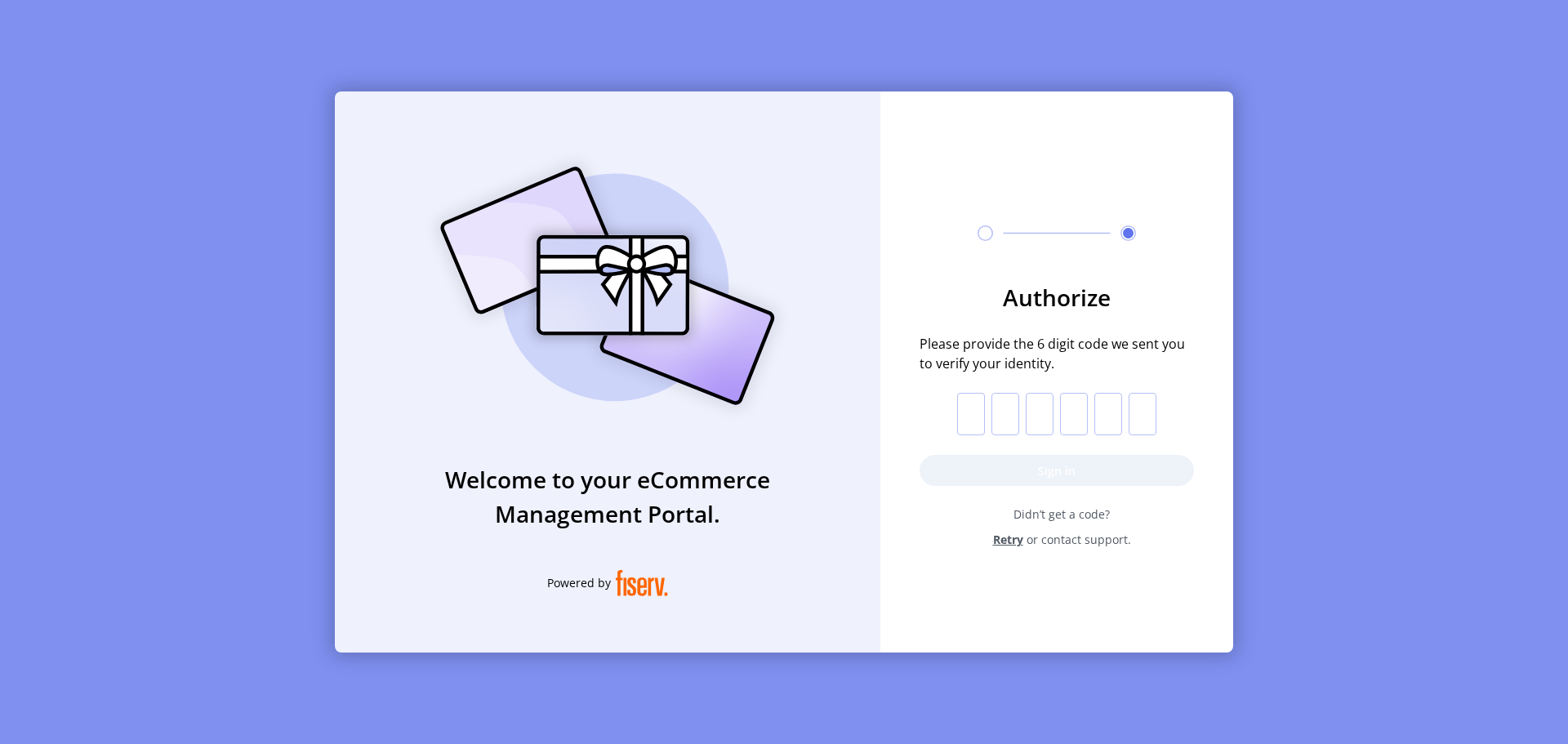
click at [974, 415] on input "text" at bounding box center [970, 414] width 28 height 43
type input "*"
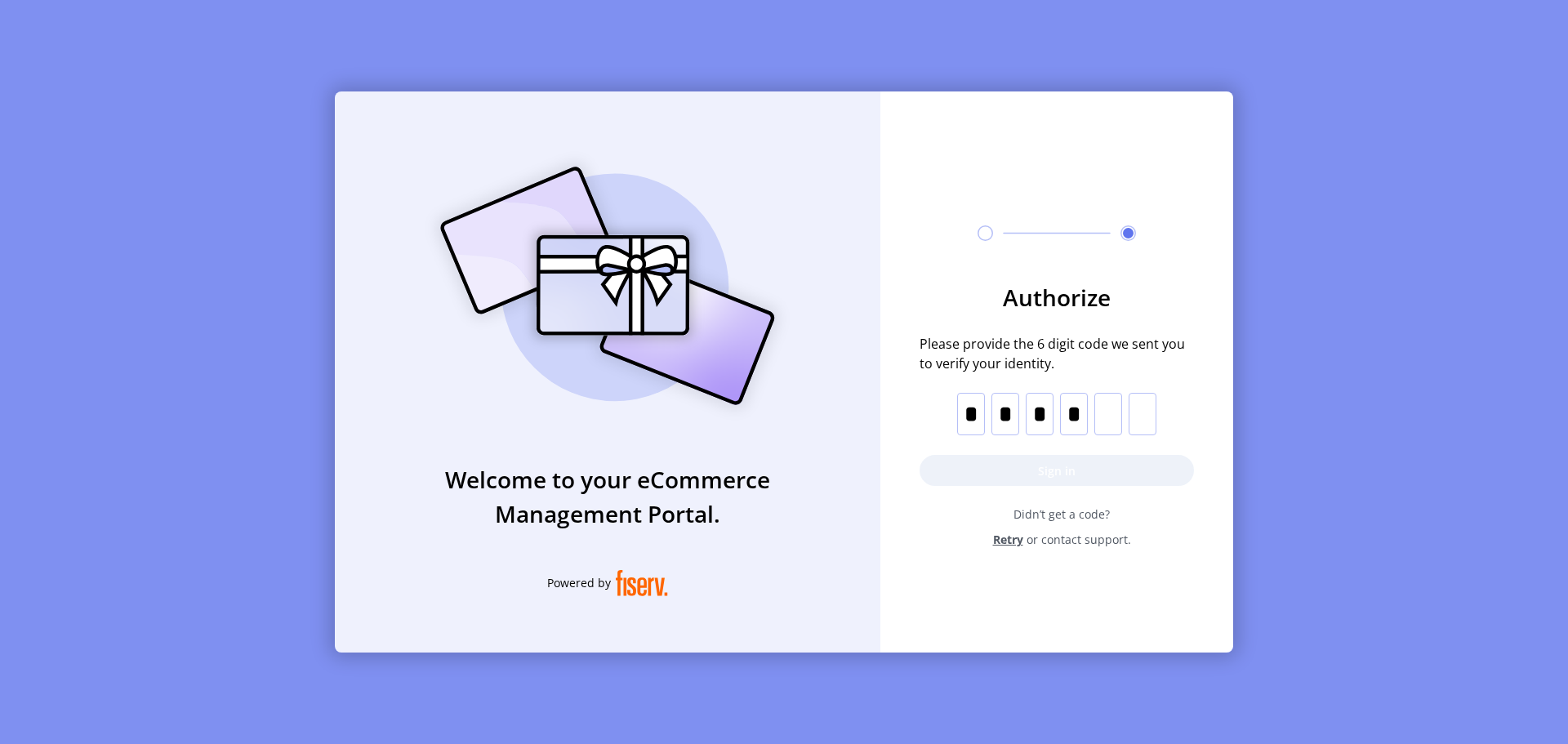
type input "*"
click at [1037, 469] on button "Sign in" at bounding box center [1056, 470] width 274 height 31
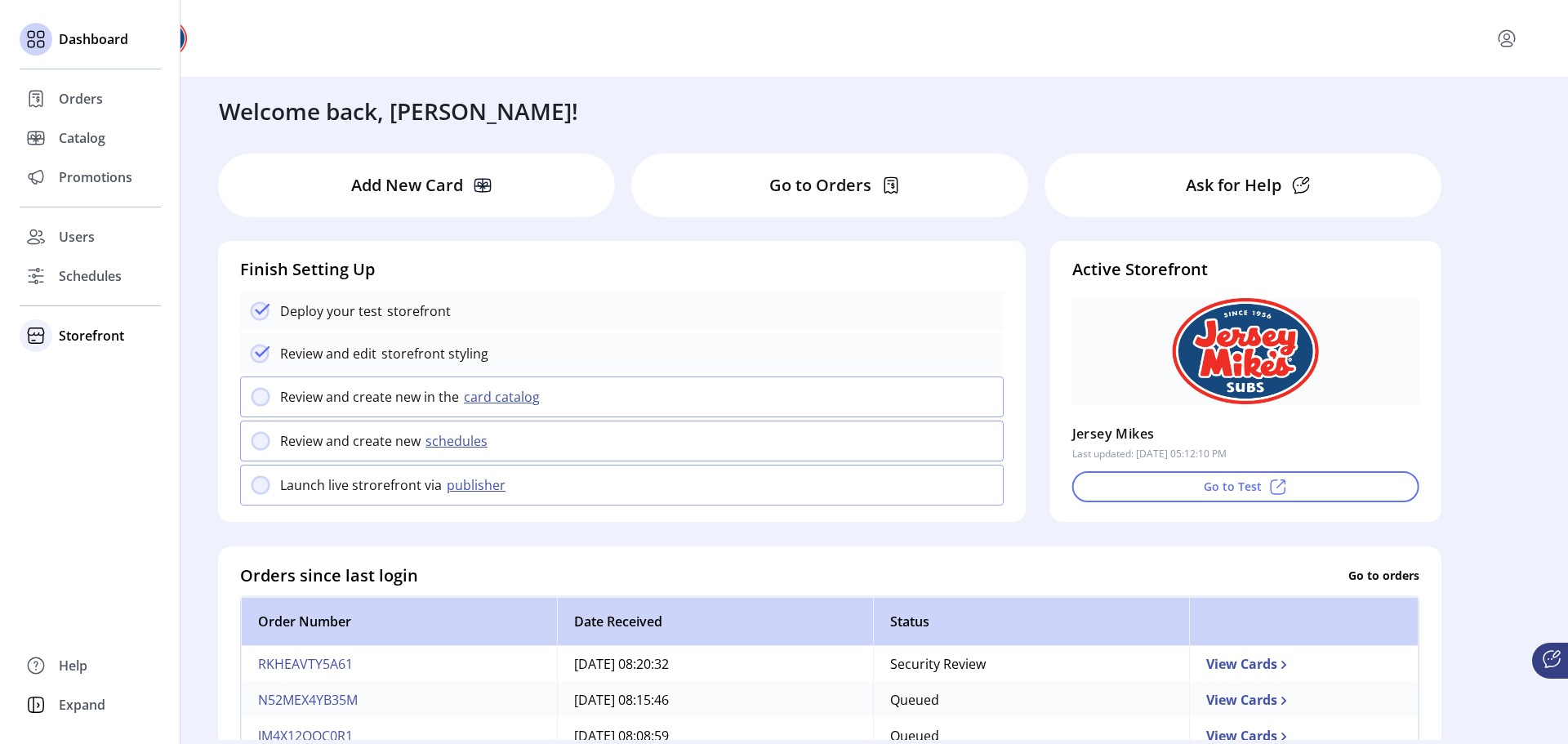
click at [65, 339] on span "Storefront" at bounding box center [91, 335] width 65 height 20
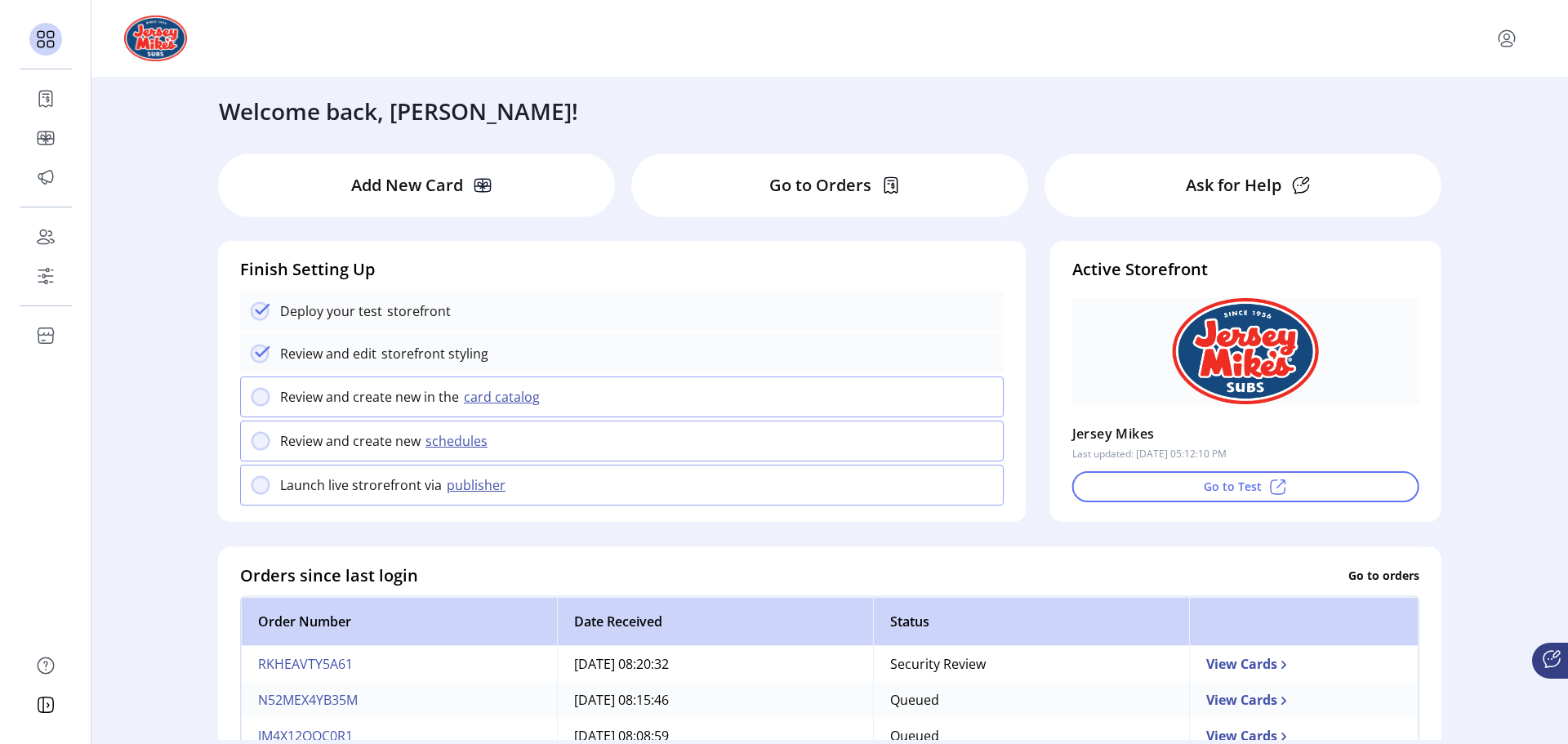
click at [419, 185] on p "Add New Card" at bounding box center [407, 185] width 112 height 25
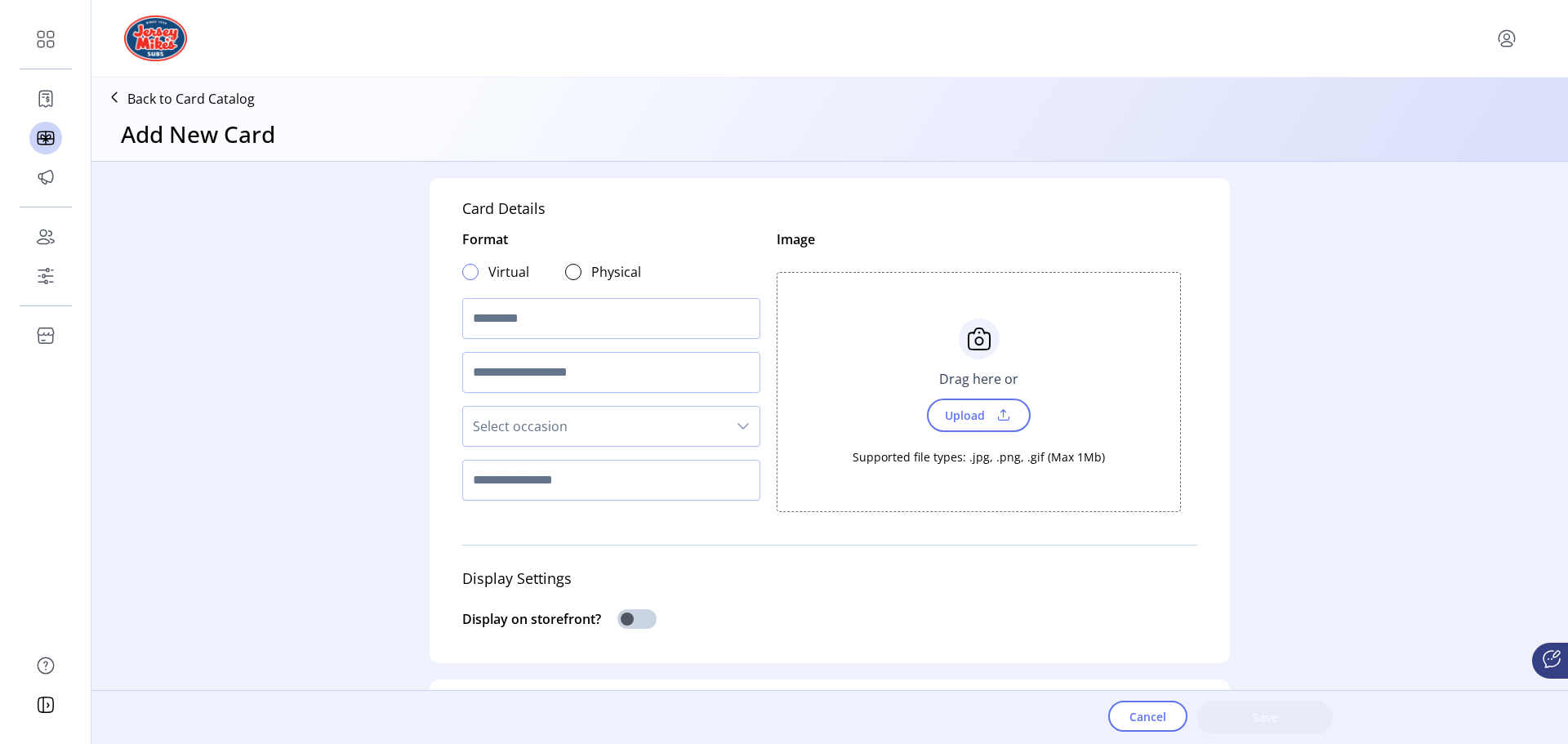
click at [462, 274] on div at bounding box center [470, 271] width 16 height 16
